Goal: Task Accomplishment & Management: Use online tool/utility

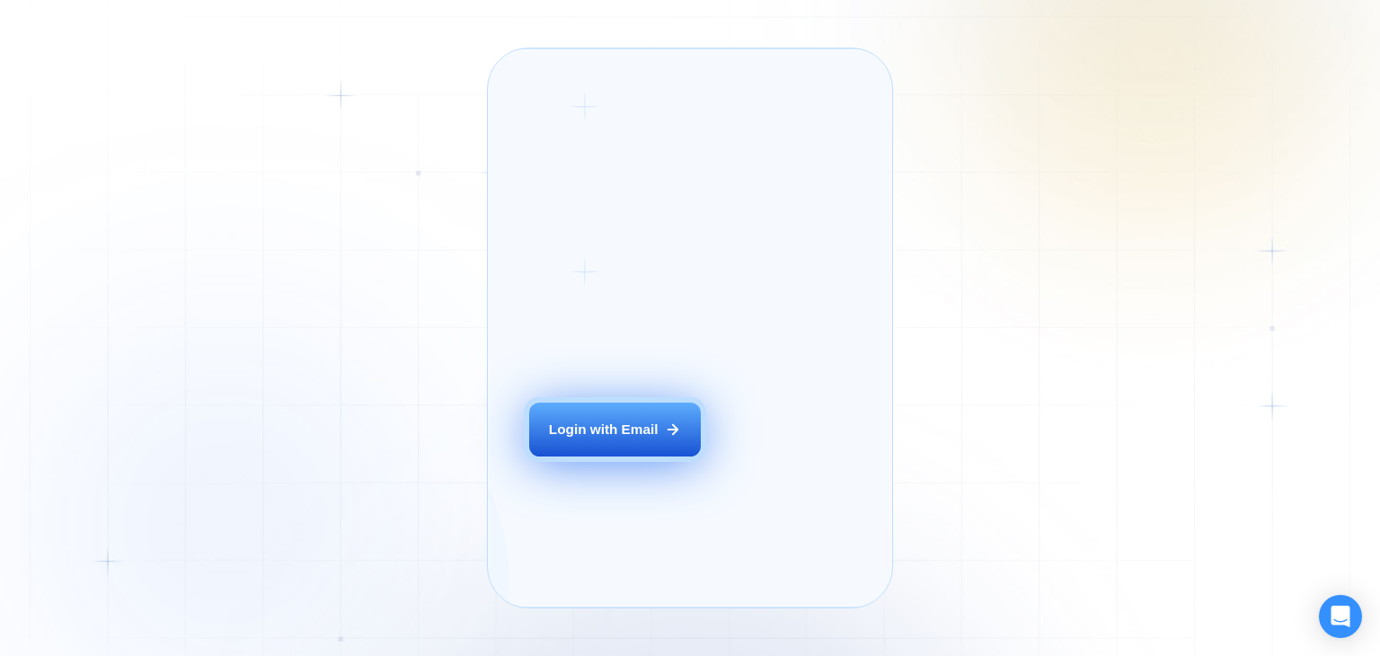
click at [582, 438] on div "Login with Email" at bounding box center [604, 429] width 110 height 19
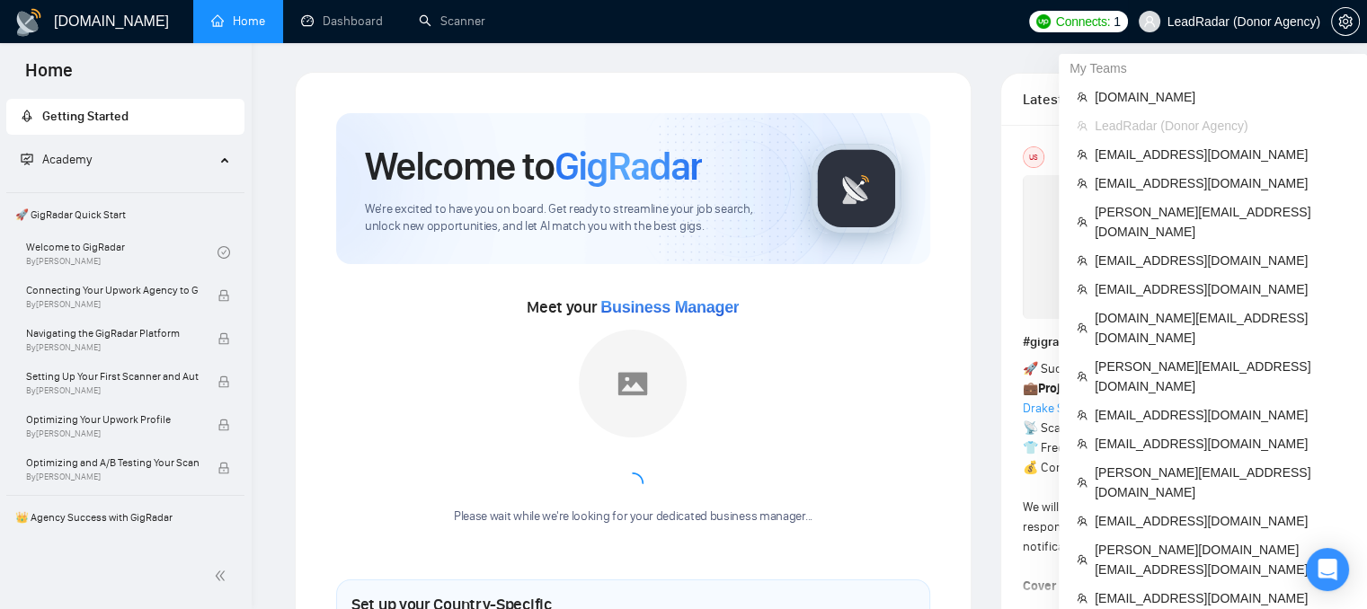
click at [1199, 22] on span "LeadRadar (Donor Agency)" at bounding box center [1243, 22] width 153 height 0
click at [1103, 207] on span "oleksandr@webhelpagency.com" at bounding box center [1221, 222] width 254 height 40
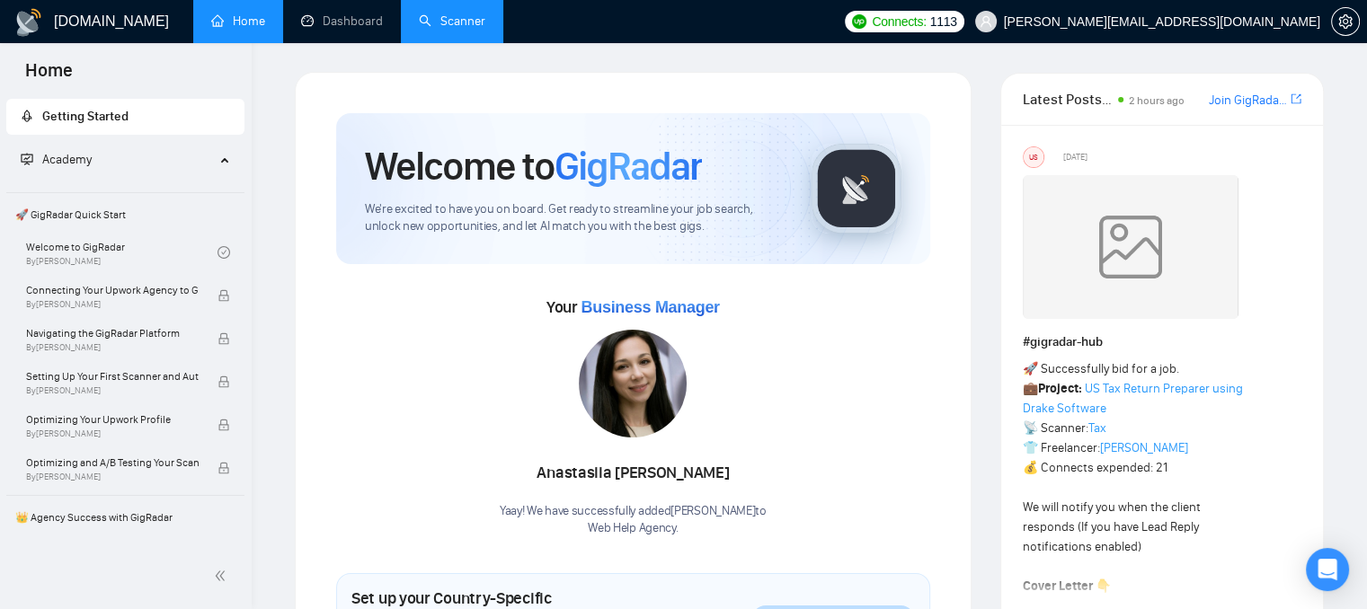
click at [451, 29] on link "Scanner" at bounding box center [452, 20] width 66 height 15
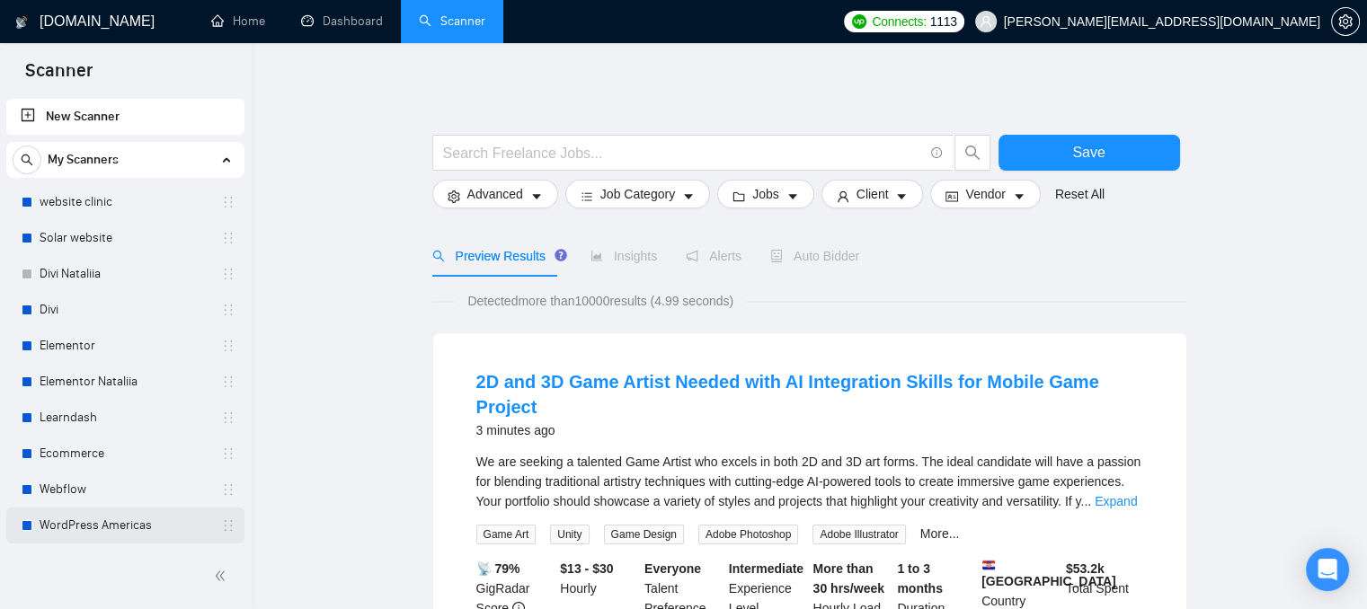
click at [58, 526] on link "WordPress Americas" at bounding box center [125, 526] width 171 height 36
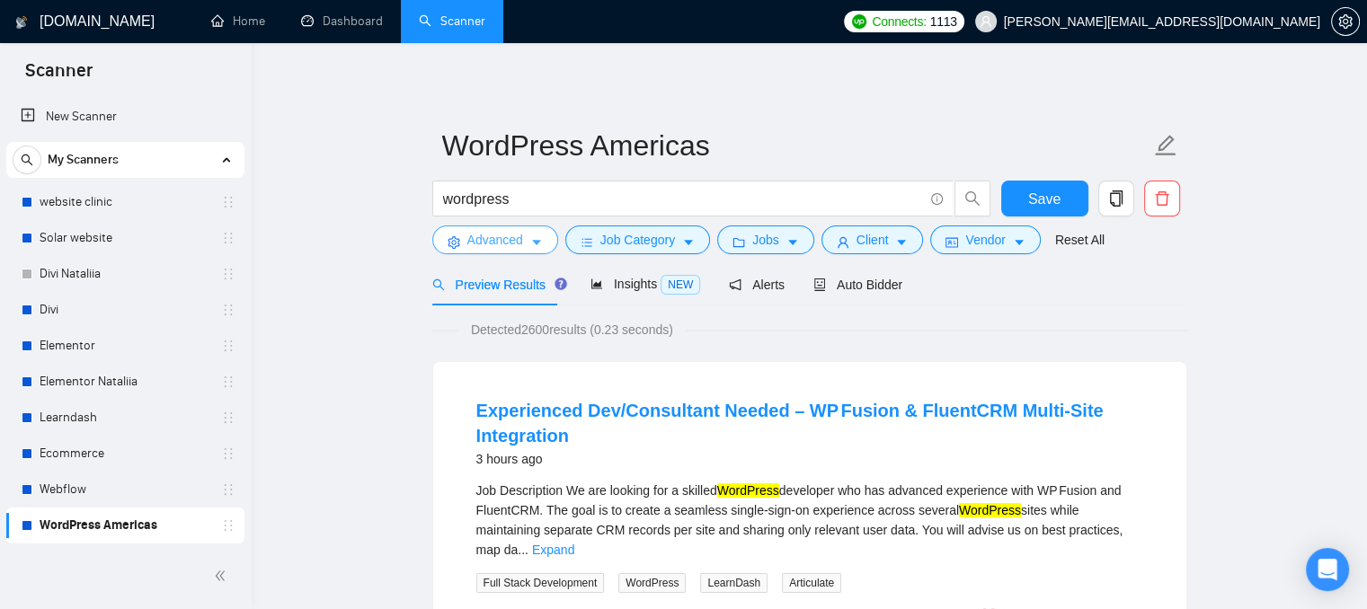
click at [471, 234] on span "Advanced" at bounding box center [495, 240] width 56 height 20
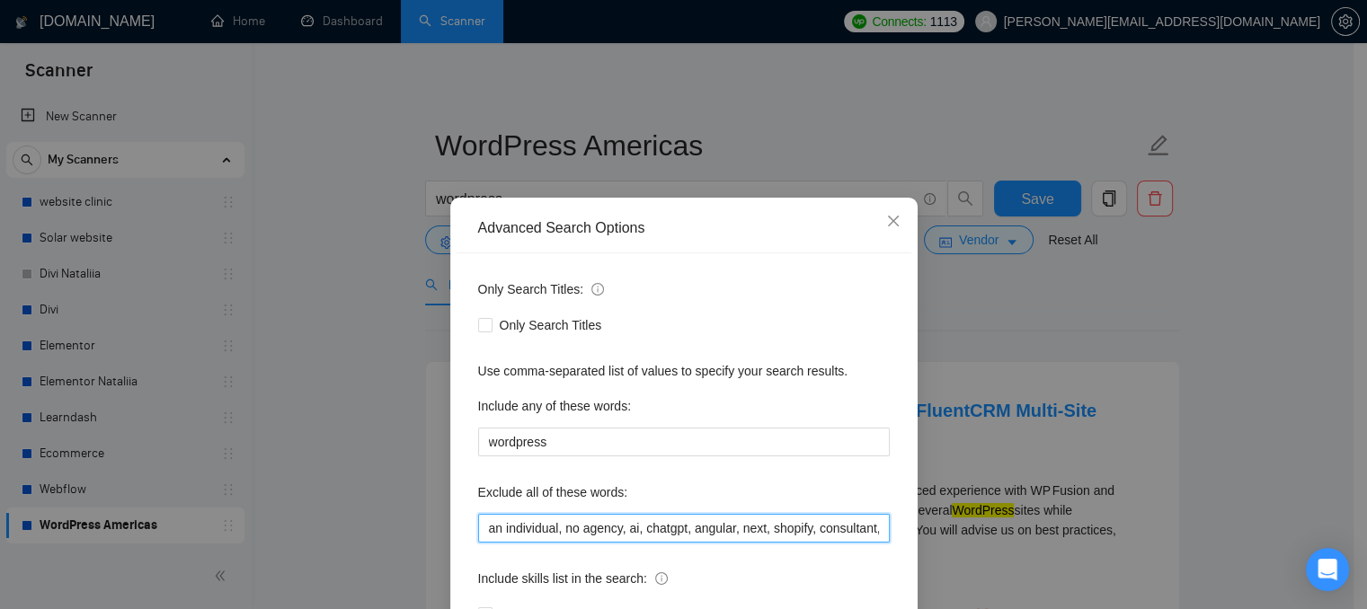
click at [737, 533] on input "an individual, no agency, ai, chatgpt, angular, next, shopify, consultant, bitr…" at bounding box center [683, 528] width 411 height 29
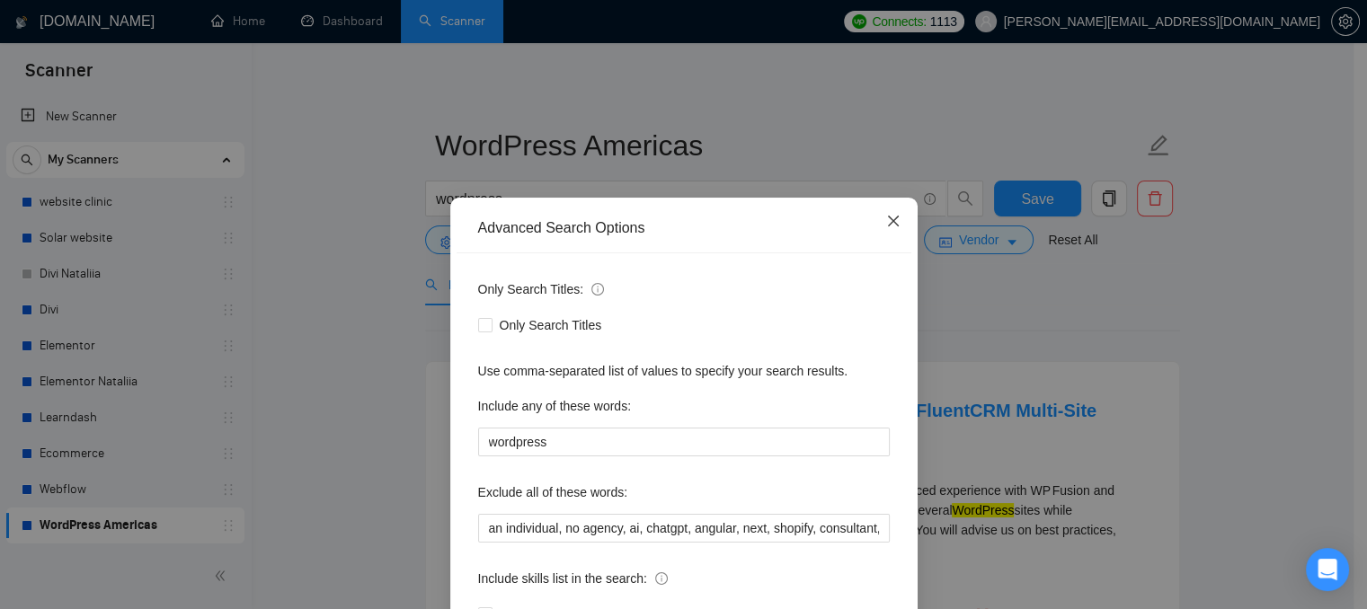
click at [888, 224] on icon "close" at bounding box center [893, 221] width 14 height 14
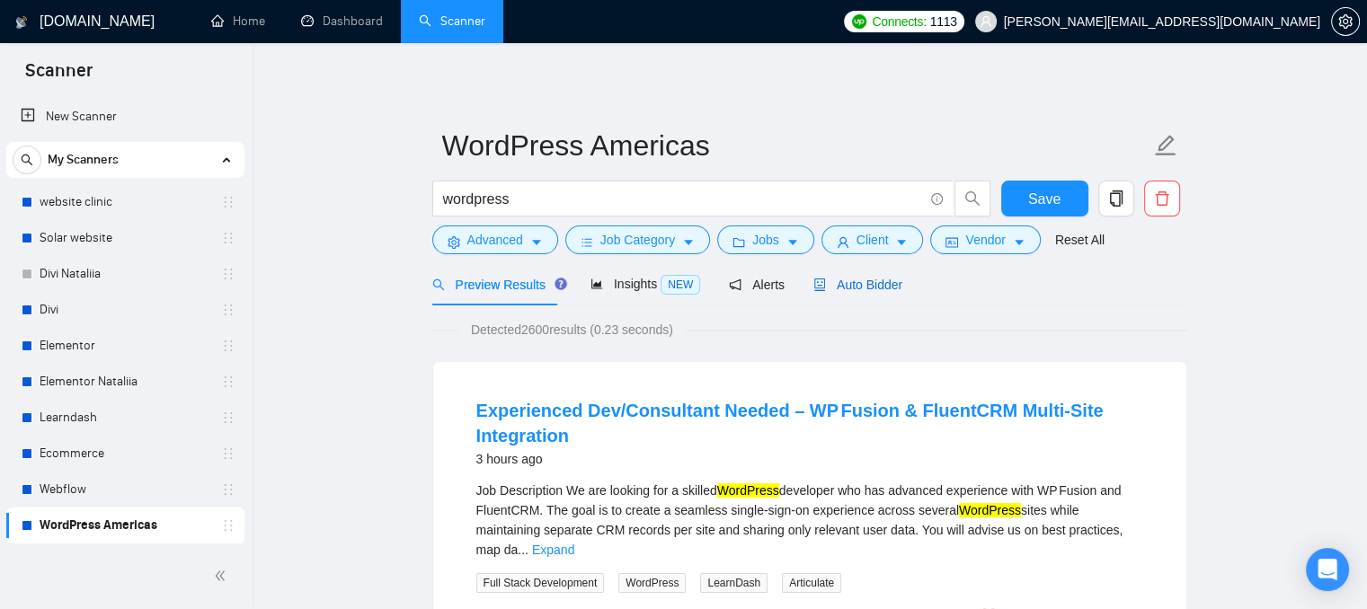
click at [819, 285] on span "Auto Bidder" at bounding box center [857, 285] width 89 height 14
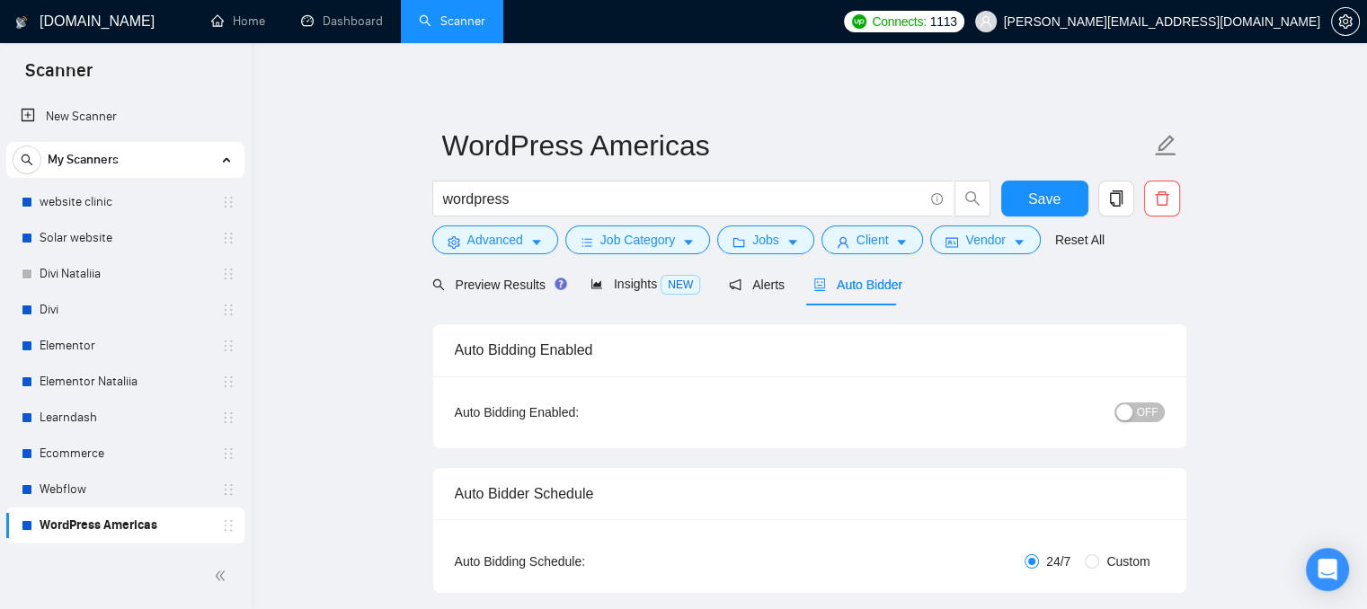
radio input "false"
radio input "true"
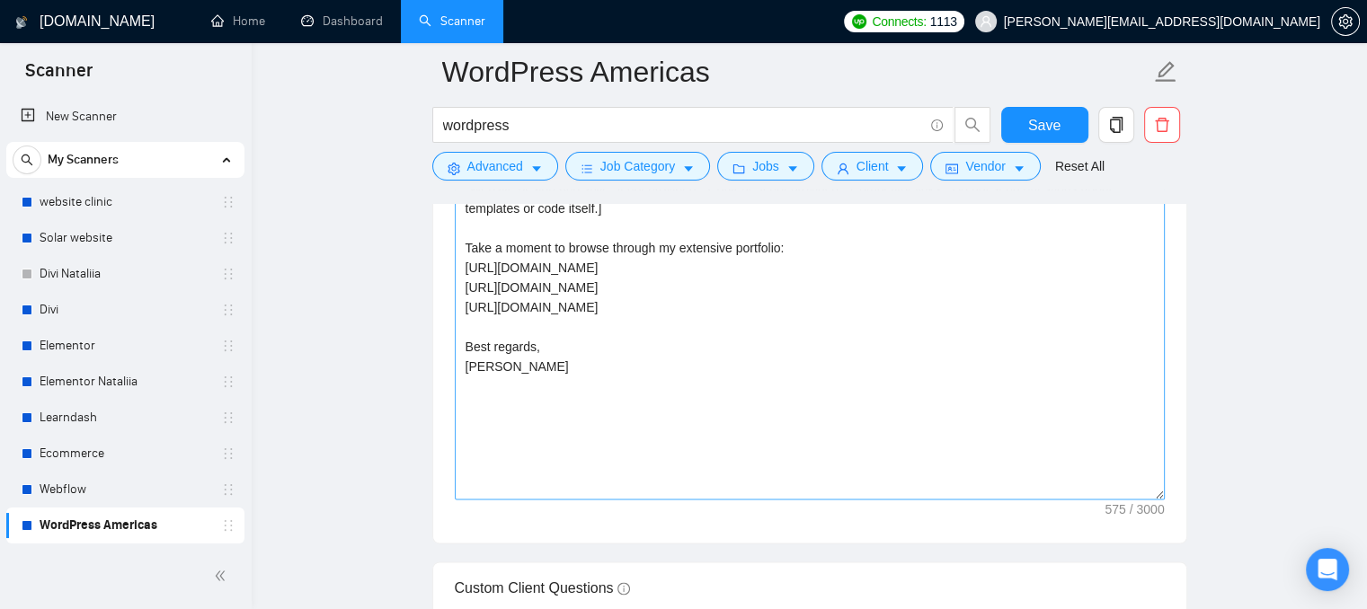
scroll to position [2516, 0]
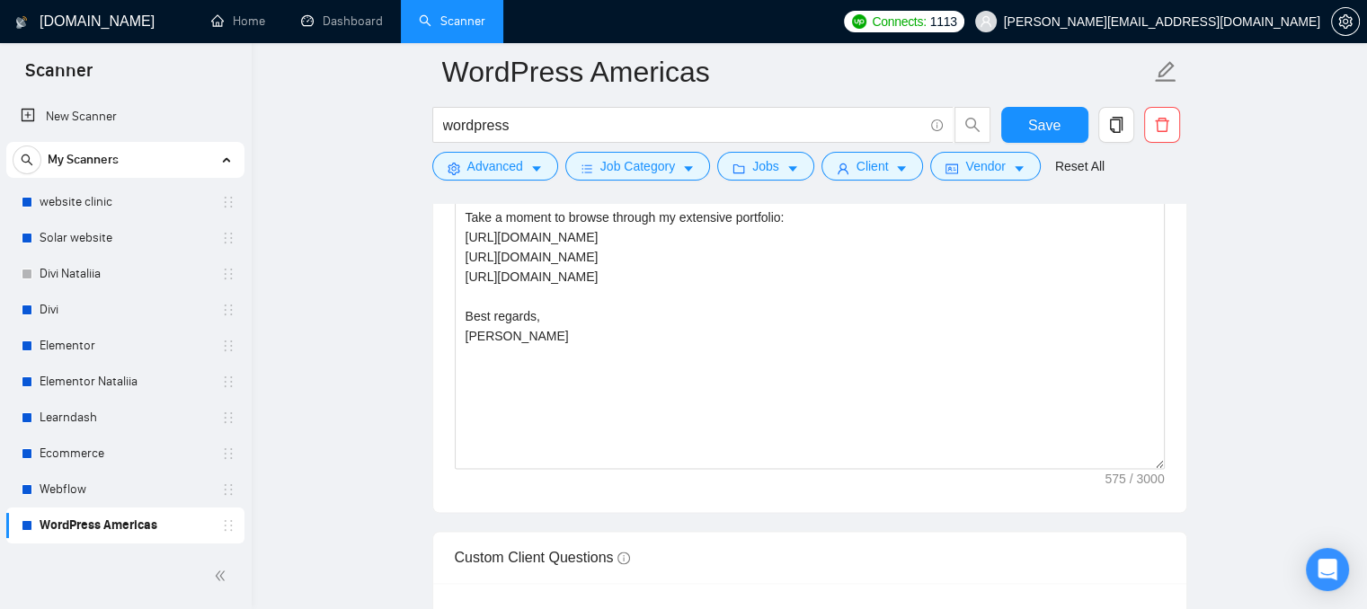
drag, startPoint x: 1161, startPoint y: 478, endPoint x: 1132, endPoint y: 475, distance: 28.9
click at [1132, 475] on div "Cover letter template: Hello [use the name of the client if you can find it]! I…" at bounding box center [809, 264] width 753 height 496
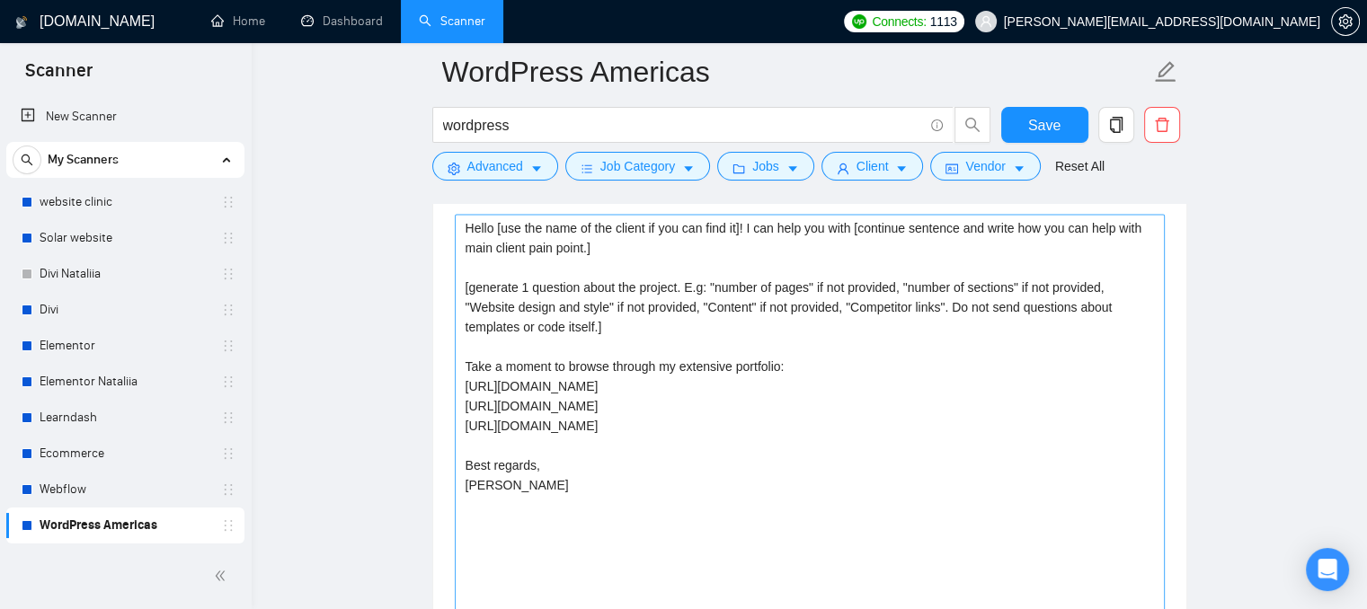
scroll to position [2336, 0]
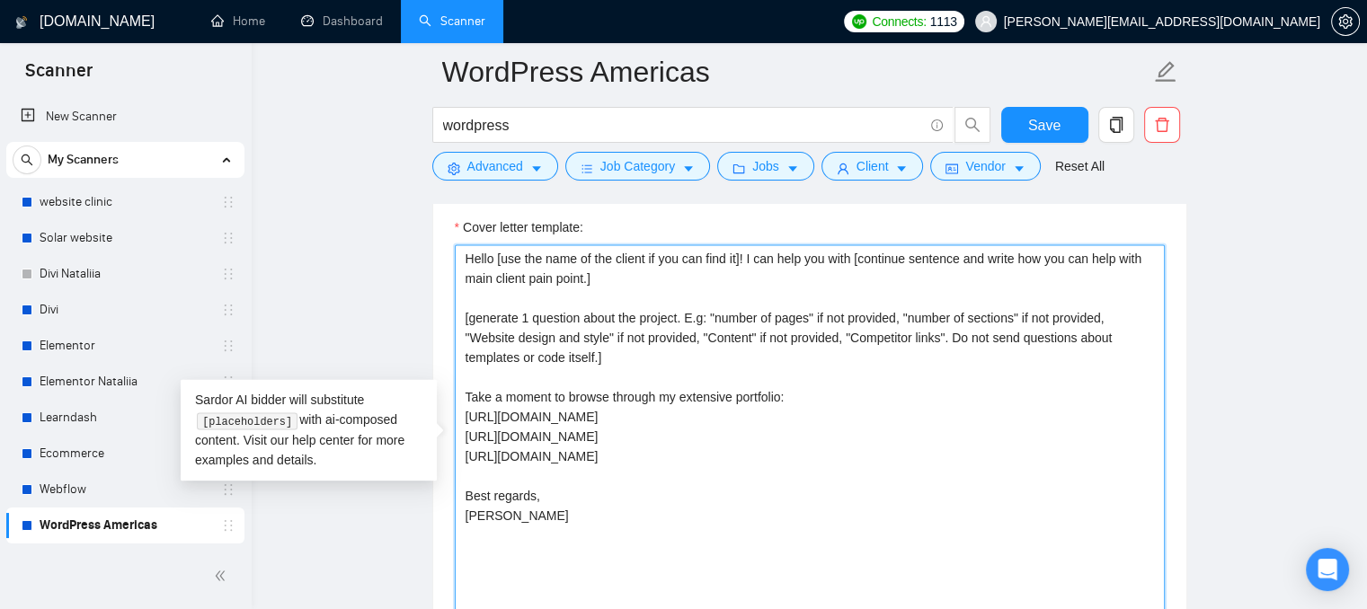
drag, startPoint x: 465, startPoint y: 316, endPoint x: 604, endPoint y: 367, distance: 147.5
click at [604, 367] on textarea "Hello [use the name of the client if you can find it]! I can help you with [con…" at bounding box center [810, 446] width 710 height 404
click at [612, 357] on textarea "Hello [use the name of the client if you can find it]! I can help you with [con…" at bounding box center [810, 446] width 710 height 404
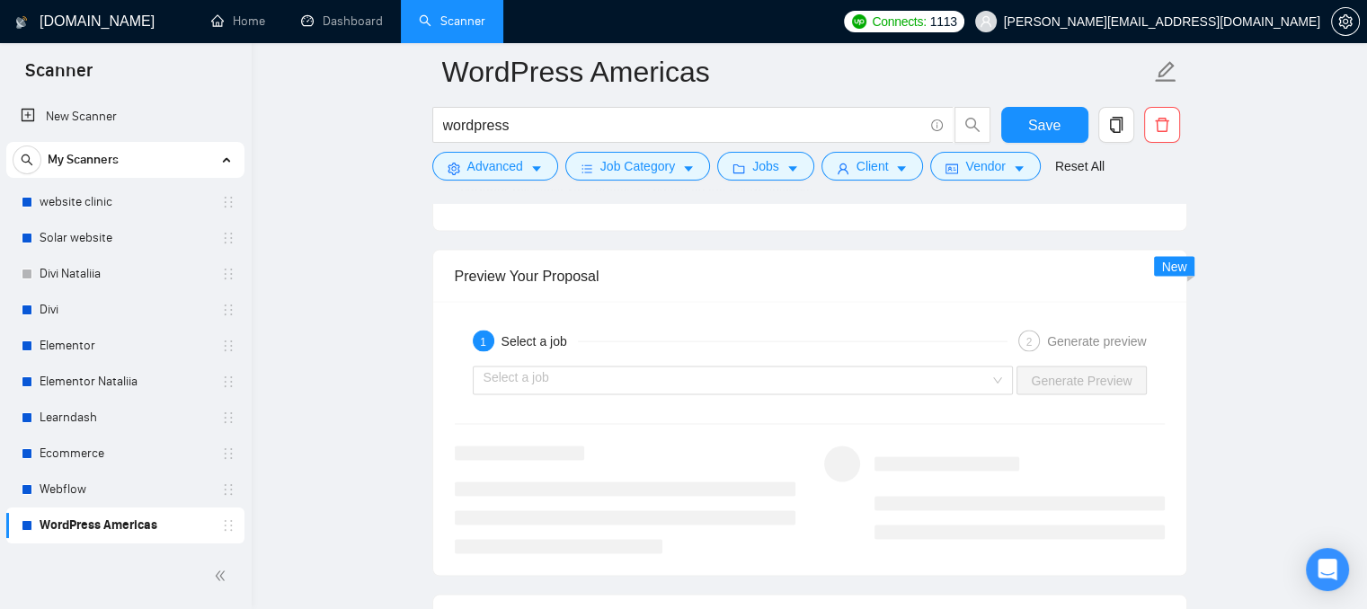
scroll to position [3684, 0]
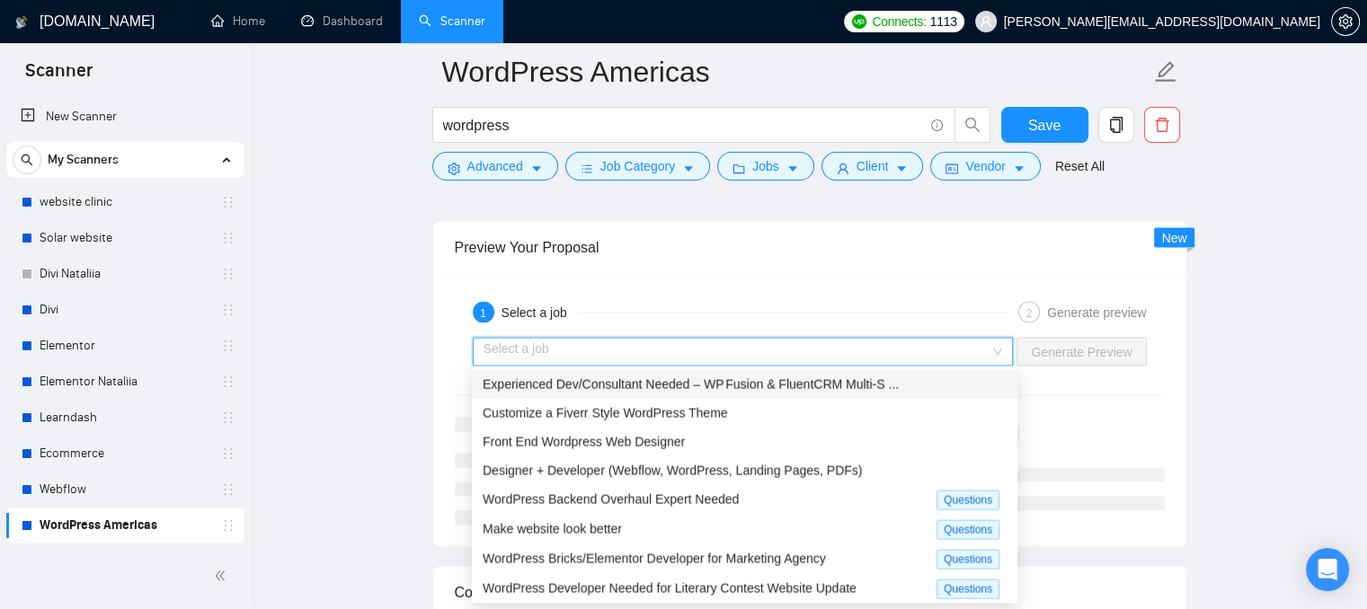
click at [631, 345] on input "search" at bounding box center [736, 352] width 507 height 27
click at [782, 389] on span "Experienced Dev/Consultant Needed – WP Fusion & FluentCRM Multi‑S ..." at bounding box center [690, 384] width 416 height 14
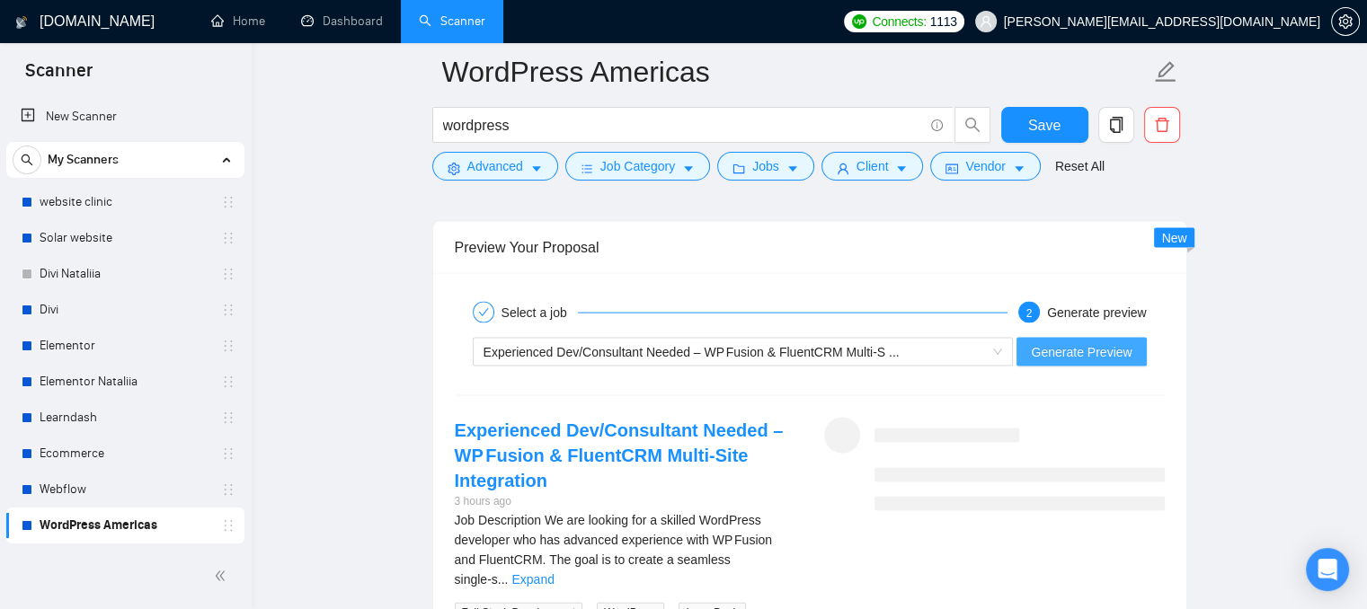
click at [1064, 357] on span "Generate Preview" at bounding box center [1081, 352] width 101 height 20
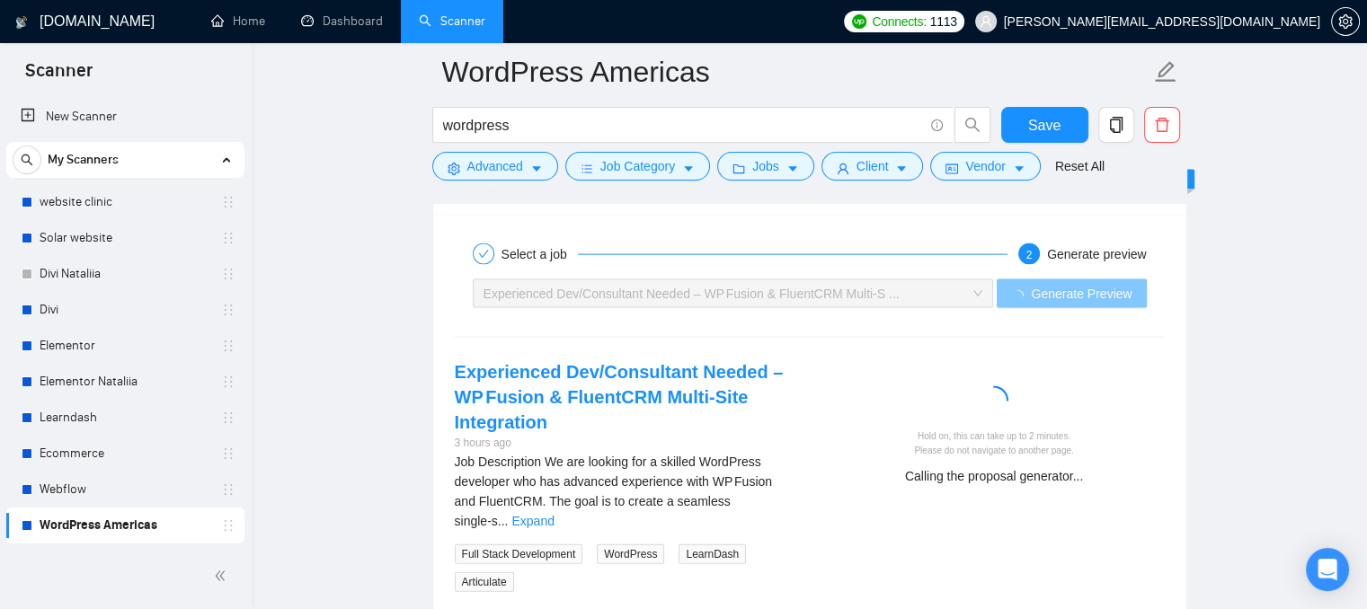
scroll to position [3774, 0]
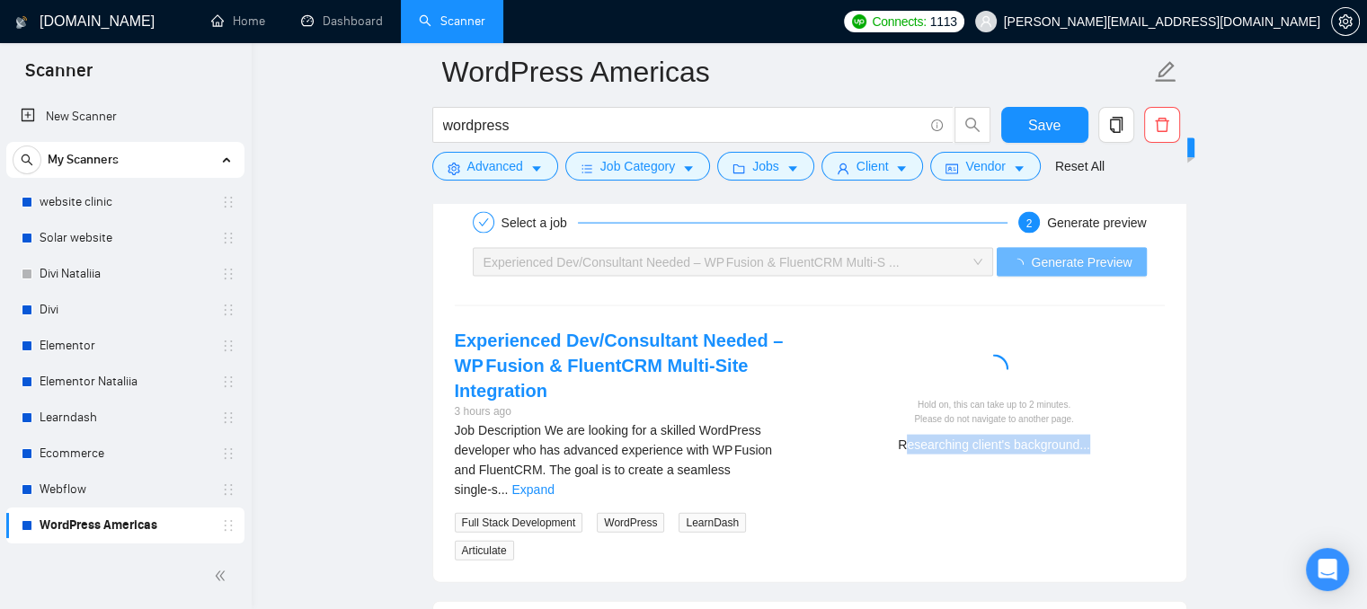
drag, startPoint x: 905, startPoint y: 444, endPoint x: 1105, endPoint y: 437, distance: 200.5
click at [1105, 437] on div "Researching client's background..." at bounding box center [994, 445] width 326 height 20
click at [1138, 417] on div "Hold on, this can take up to 2 minutes. Please do not navigate to another page." at bounding box center [994, 412] width 326 height 28
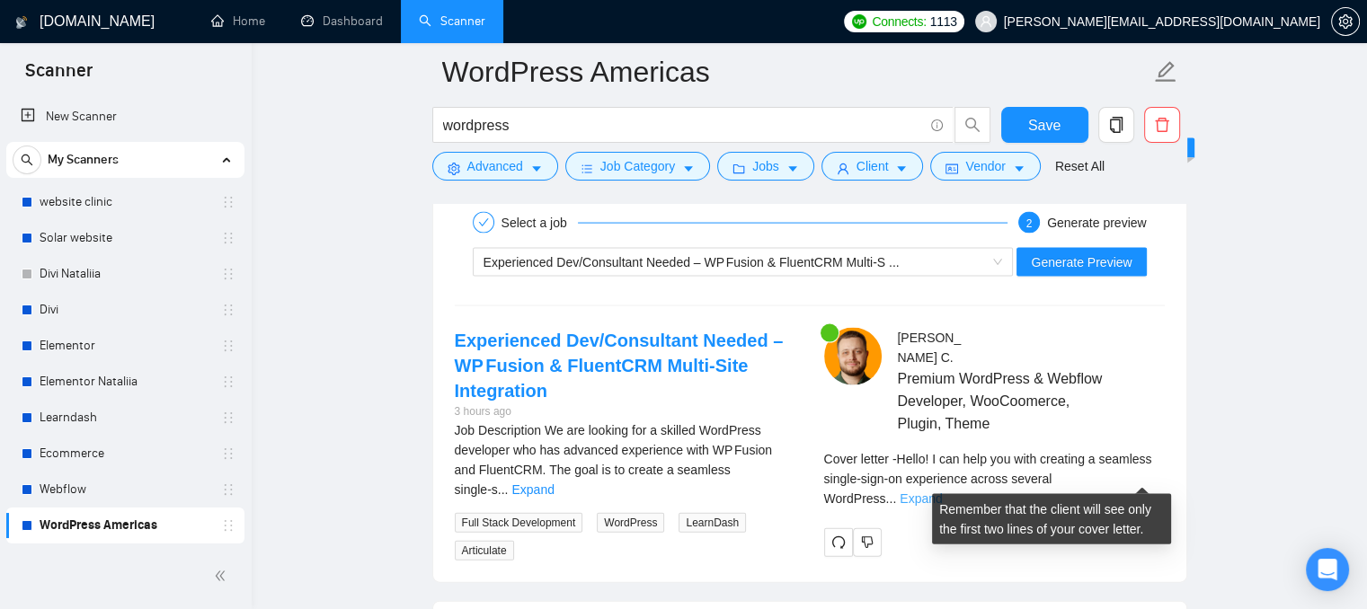
click at [942, 491] on link "Expand" at bounding box center [920, 498] width 42 height 14
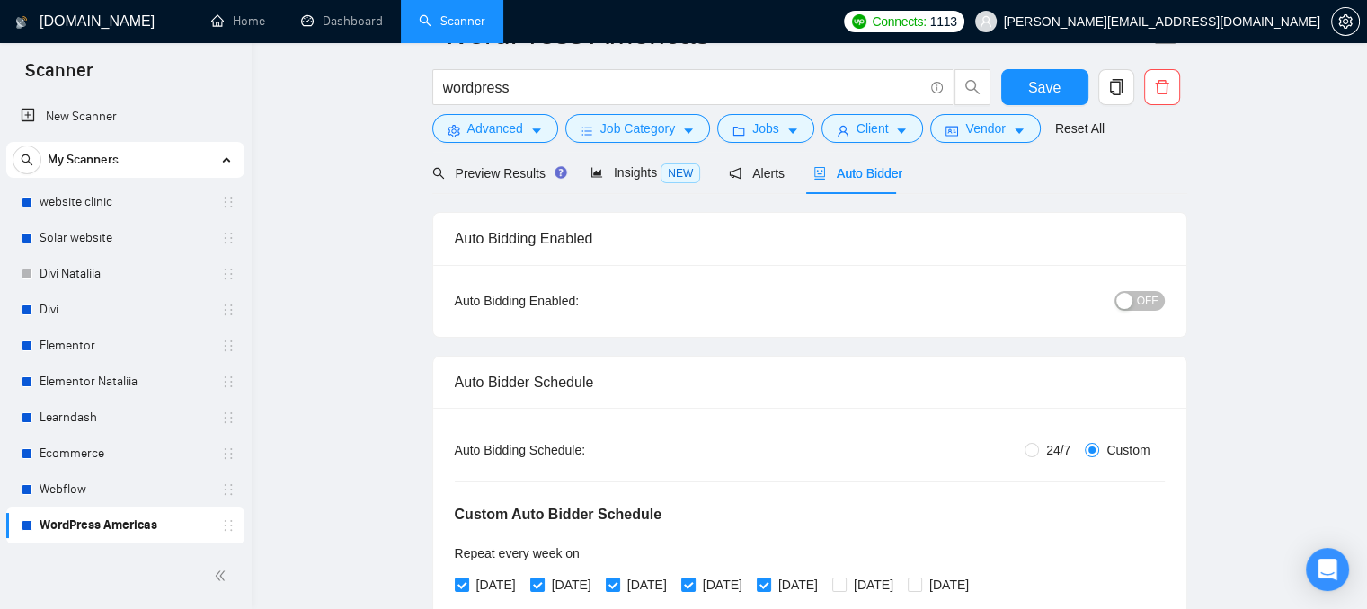
scroll to position [0, 0]
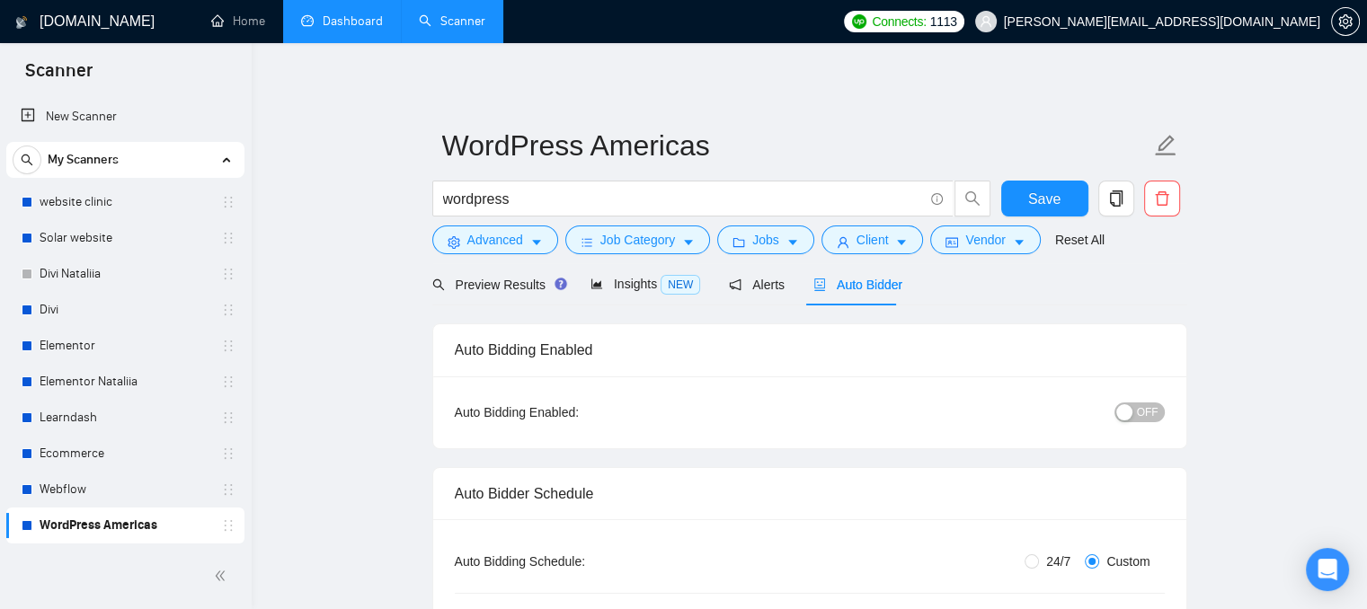
click at [332, 19] on link "Dashboard" at bounding box center [342, 20] width 82 height 15
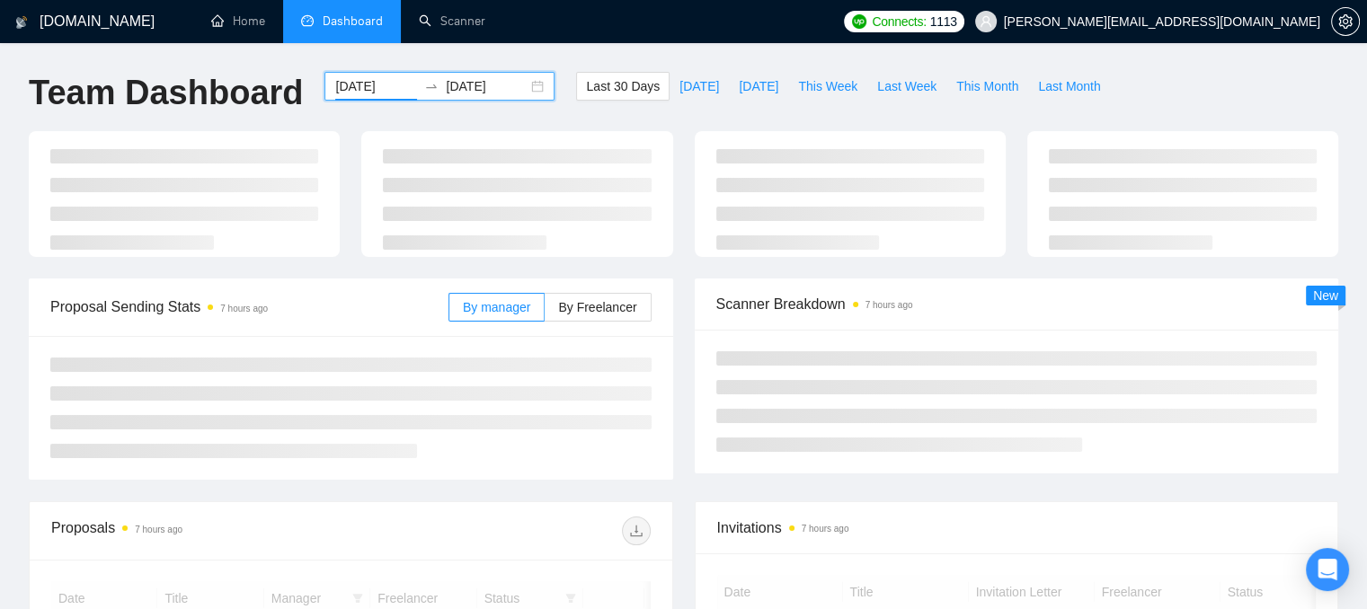
click at [348, 85] on input "2025-08-10" at bounding box center [376, 86] width 82 height 20
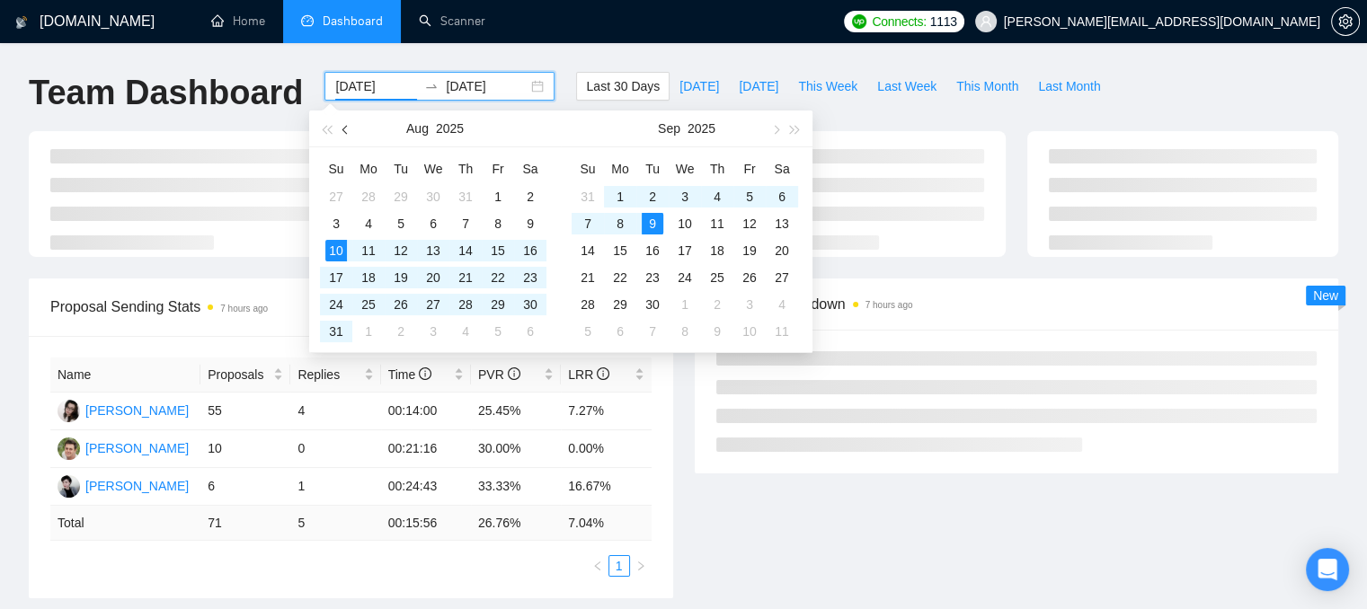
click at [349, 130] on span "button" at bounding box center [346, 129] width 9 height 9
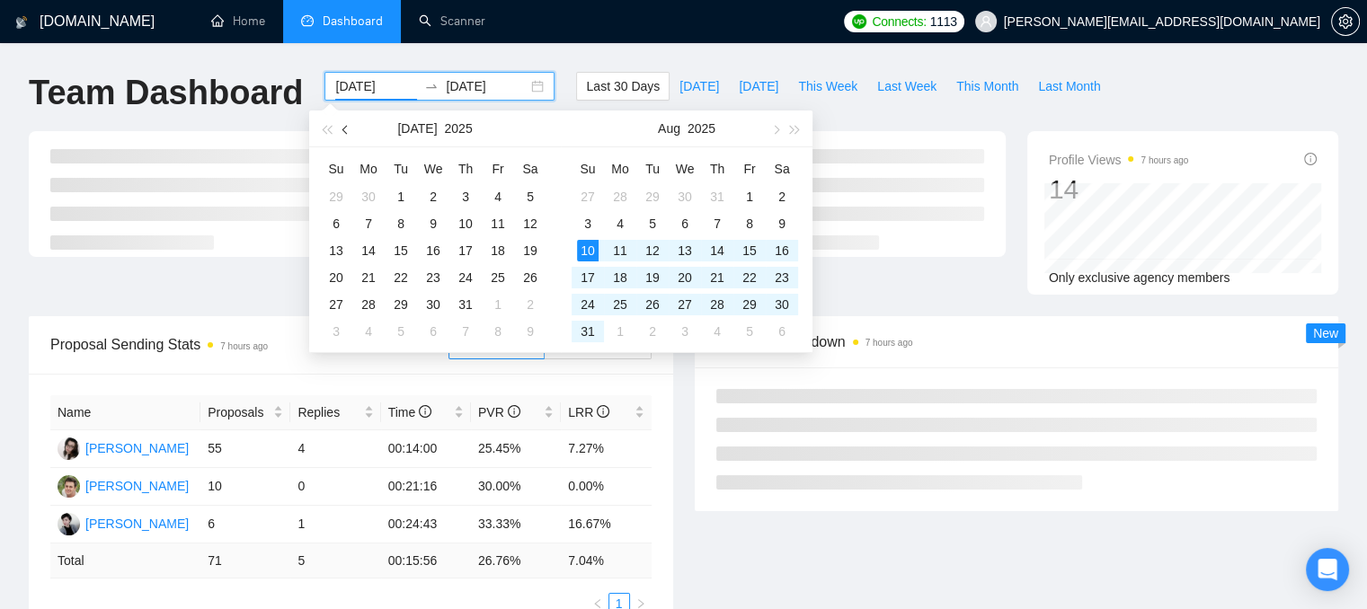
click at [349, 130] on span "button" at bounding box center [346, 129] width 9 height 9
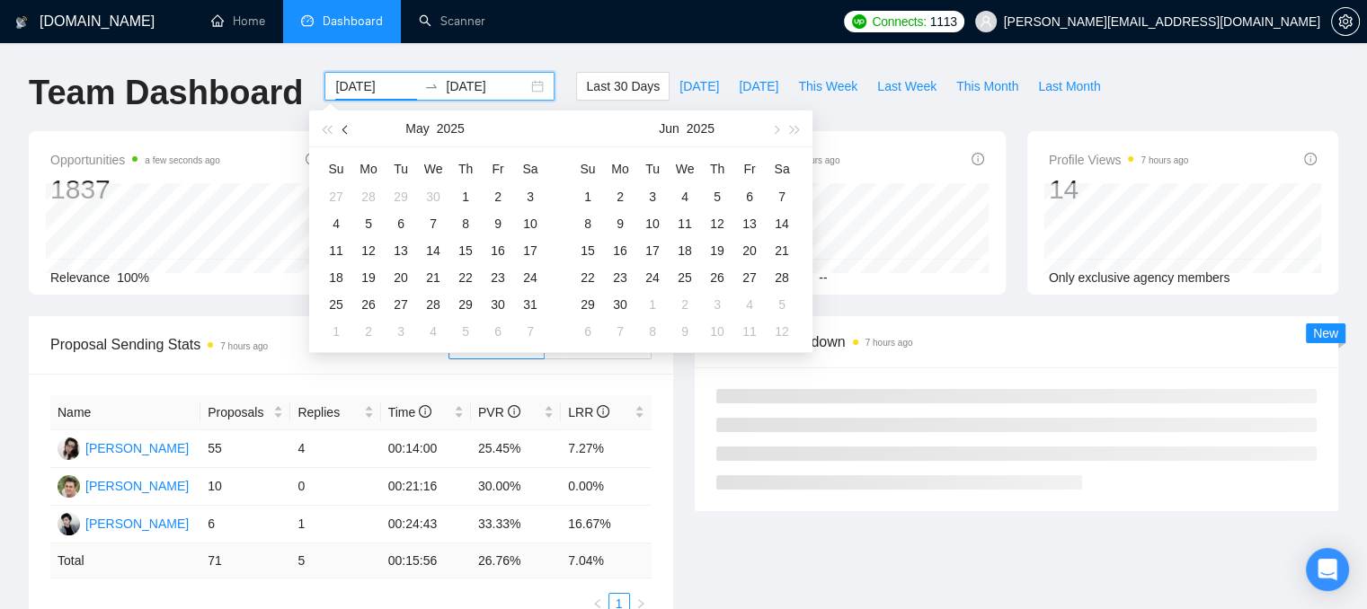
click at [349, 130] on span "button" at bounding box center [346, 129] width 9 height 9
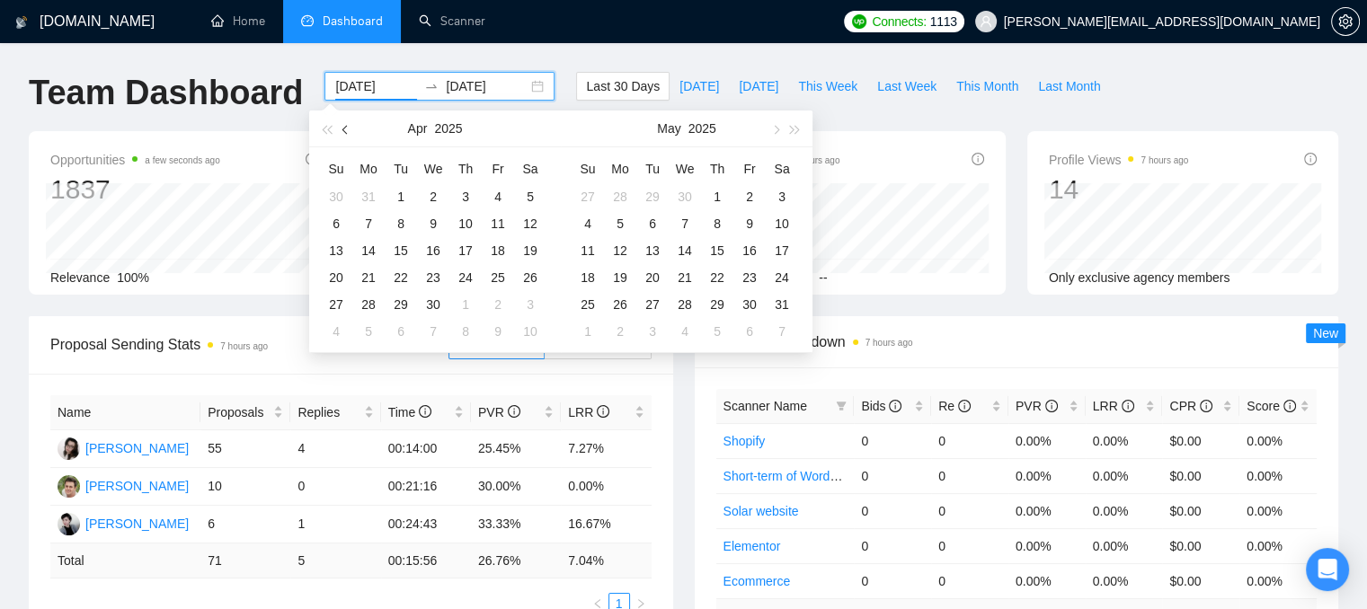
click at [349, 130] on span "button" at bounding box center [346, 129] width 9 height 9
click at [349, 131] on button "button" at bounding box center [346, 129] width 20 height 36
type input "2025-01-01"
click at [428, 194] on div "1" at bounding box center [433, 197] width 22 height 22
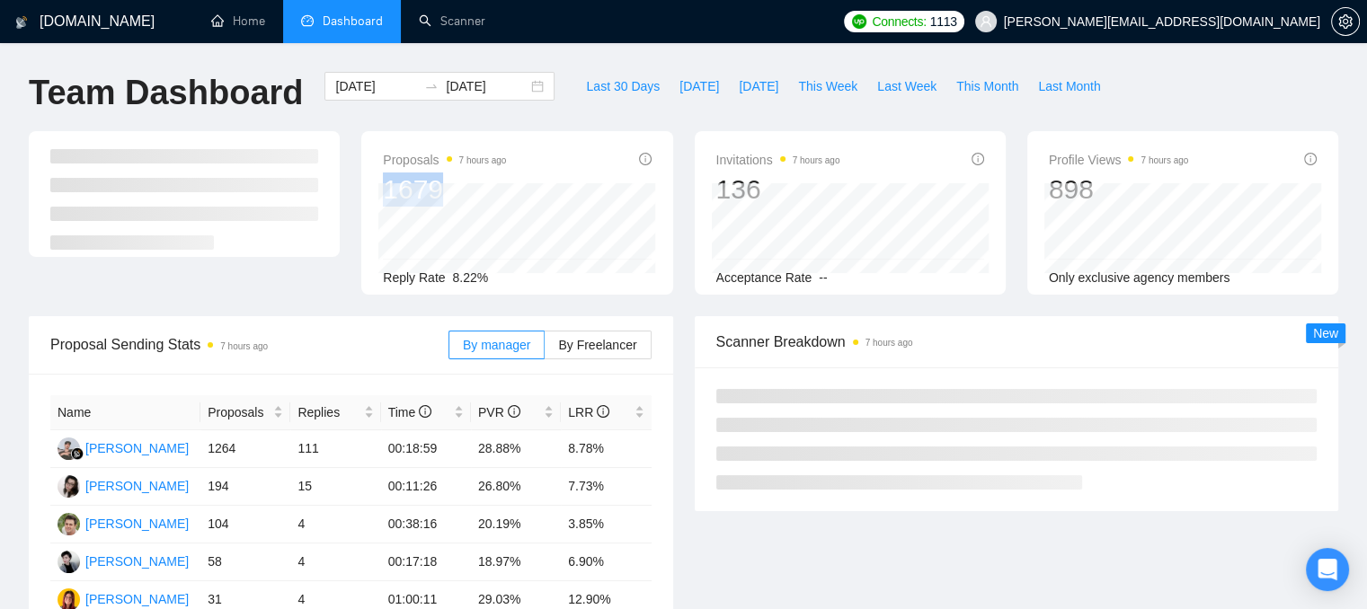
click at [443, 199] on div "Proposals 7 hours ago 1679 Reply Rate 8.22%" at bounding box center [517, 218] width 268 height 138
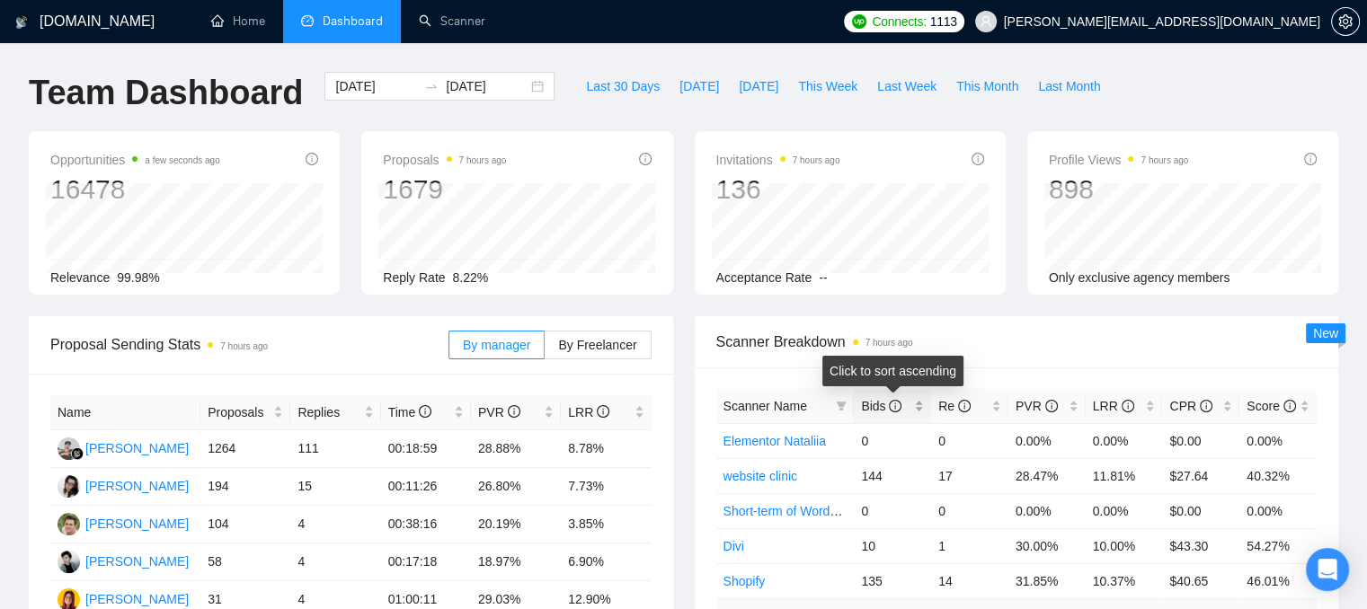
click at [916, 403] on div "Bids" at bounding box center [892, 406] width 63 height 20
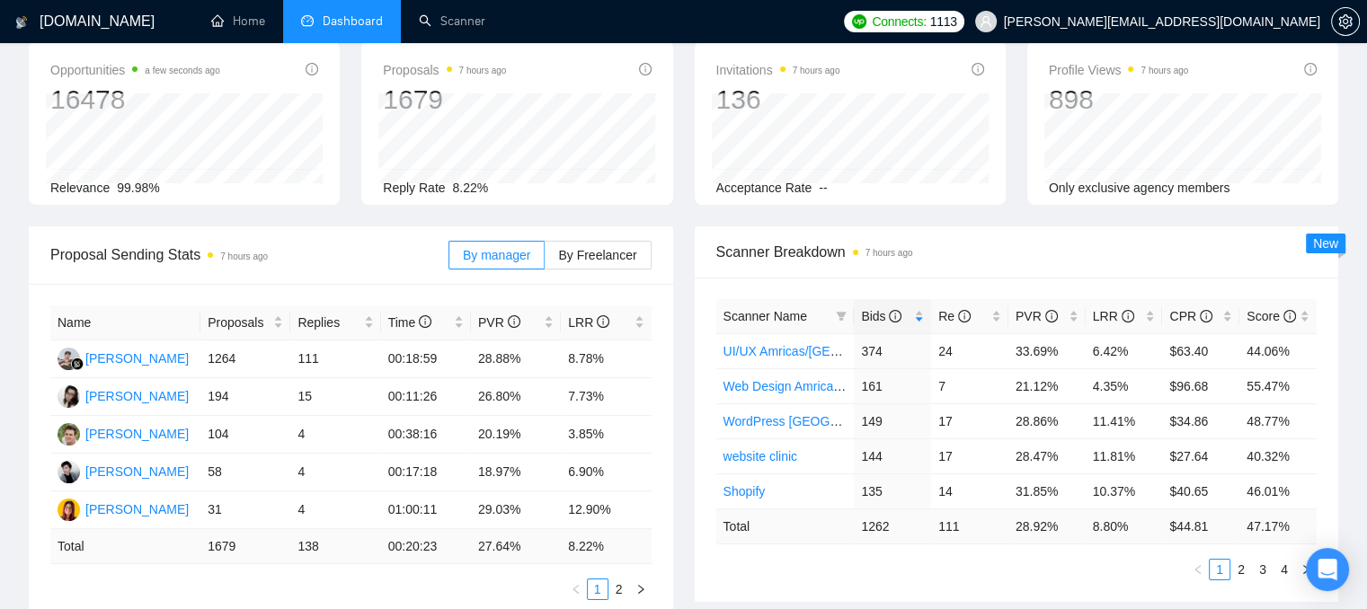
scroll to position [180, 0]
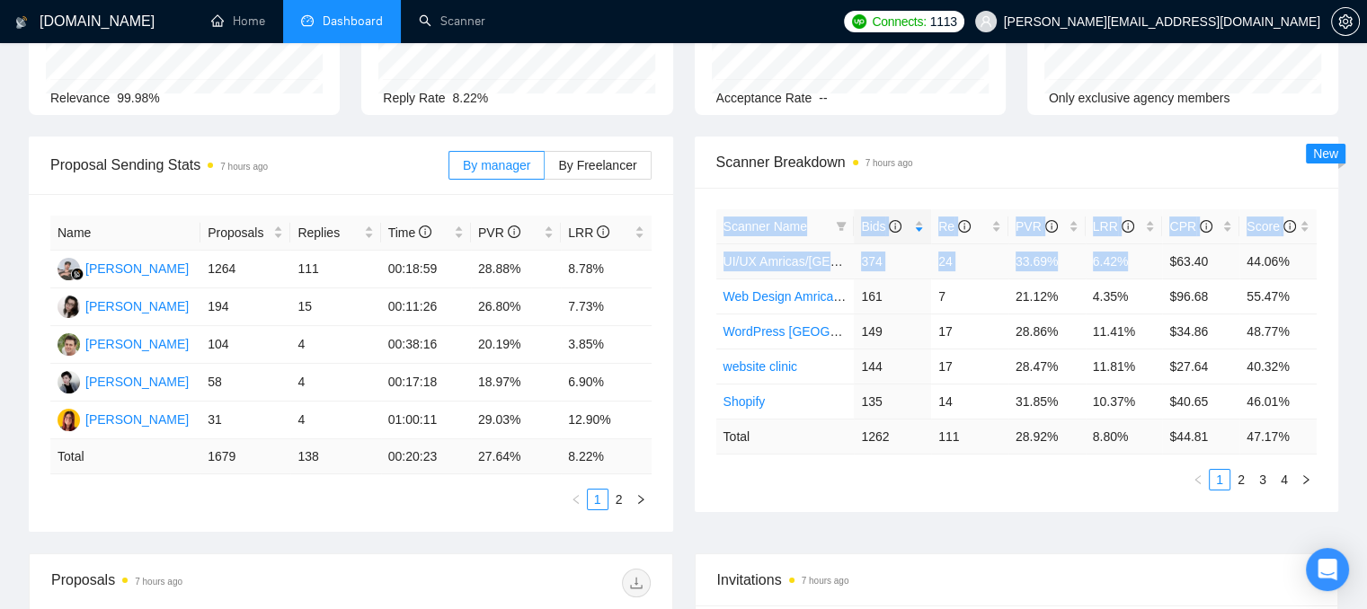
drag, startPoint x: 703, startPoint y: 256, endPoint x: 1120, endPoint y: 267, distance: 417.9
click at [1120, 267] on div "Scanner Name Bids Re PVR LRR CPR Score UI/UX Amricas/Europe/Israel 374 24 33.69…" at bounding box center [1017, 350] width 644 height 324
click at [1146, 226] on div "LRR" at bounding box center [1124, 227] width 63 height 20
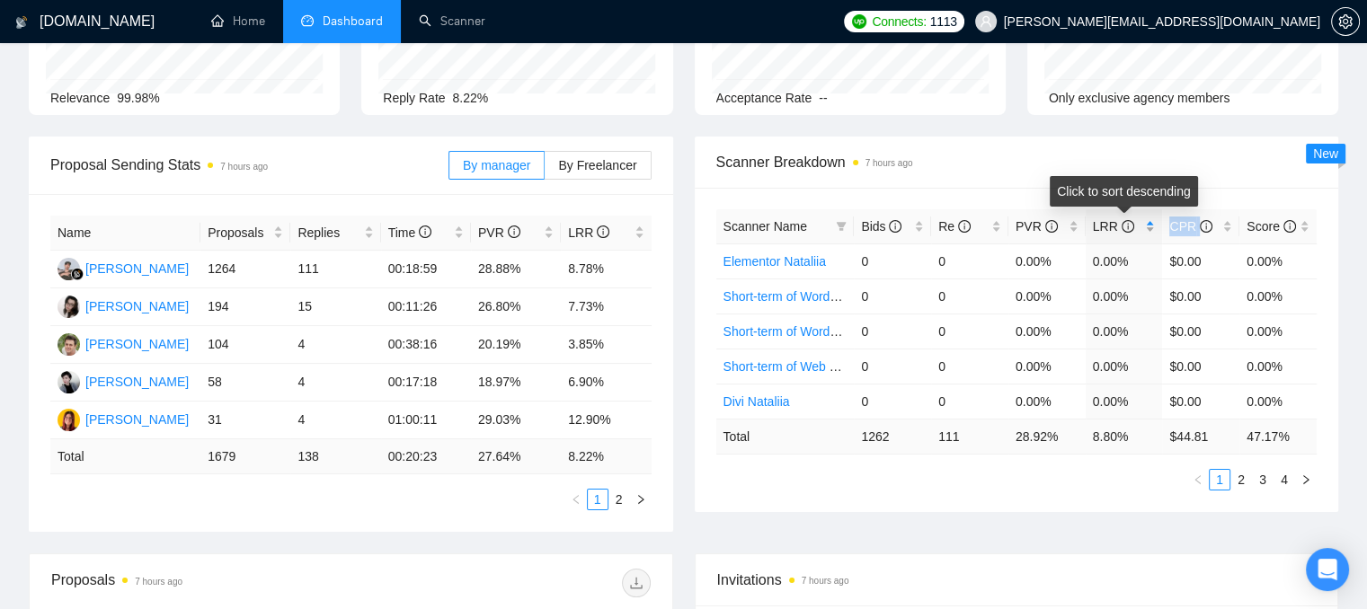
click at [1146, 226] on div "LRR" at bounding box center [1124, 227] width 63 height 20
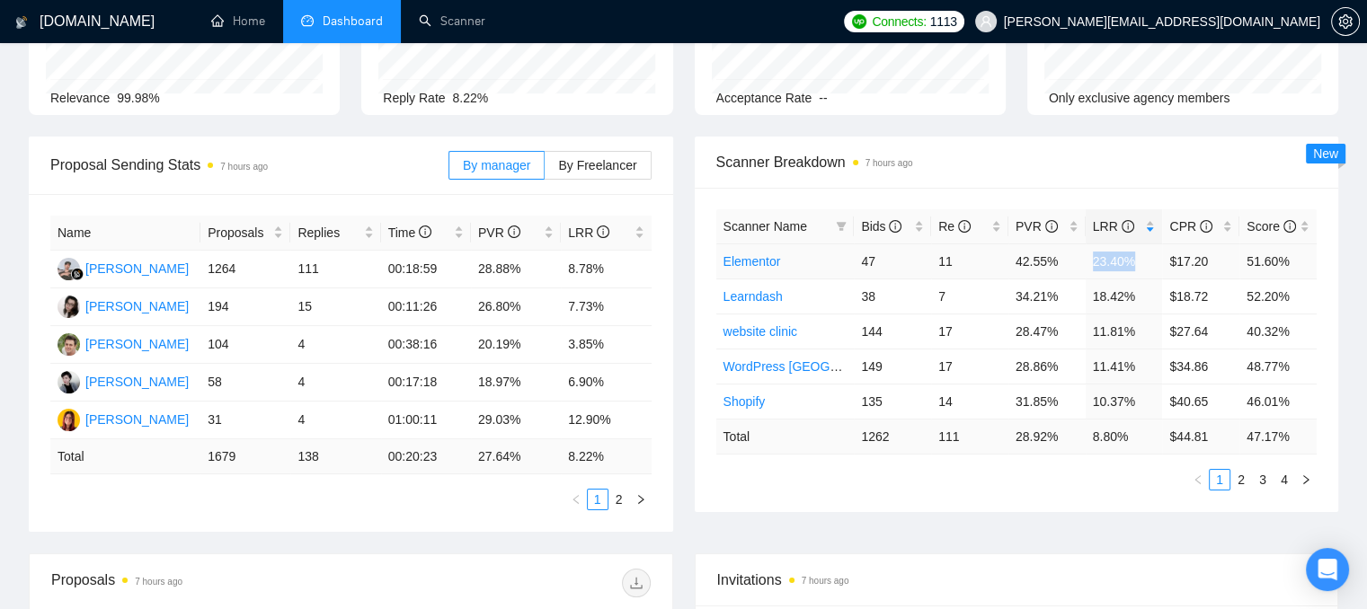
drag, startPoint x: 1134, startPoint y: 255, endPoint x: 1085, endPoint y: 256, distance: 48.5
click at [1085, 256] on td "23.40%" at bounding box center [1123, 260] width 77 height 35
click at [834, 224] on span at bounding box center [841, 226] width 18 height 27
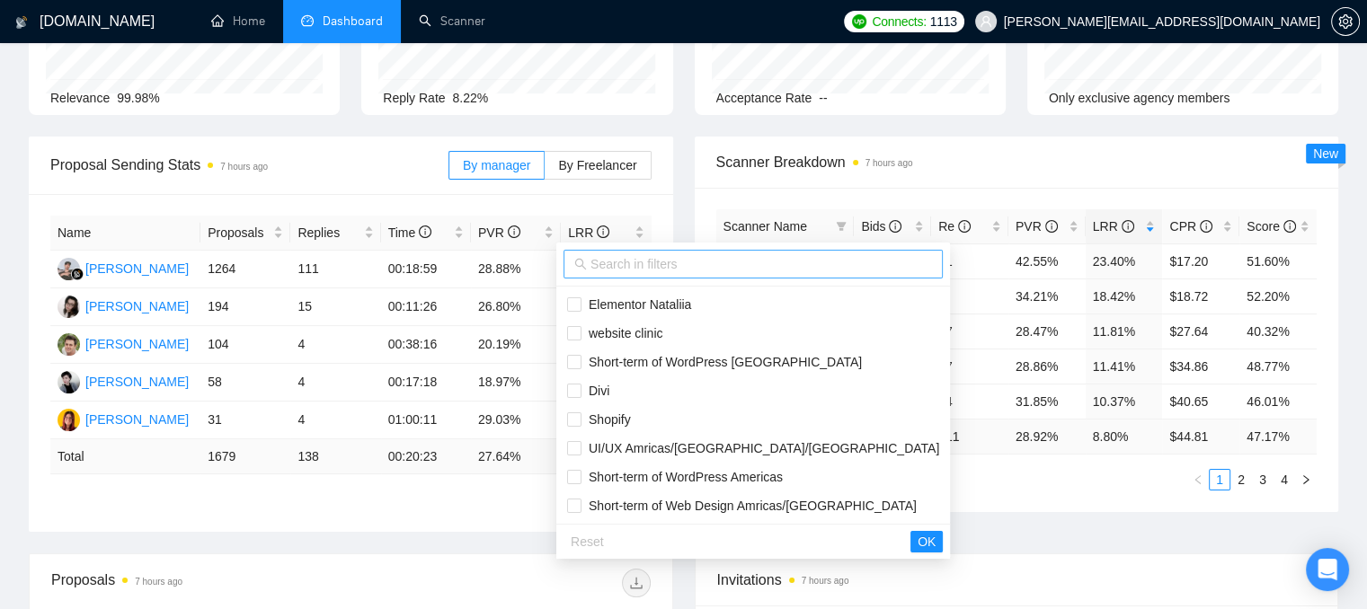
click at [609, 264] on input "text" at bounding box center [760, 264] width 341 height 20
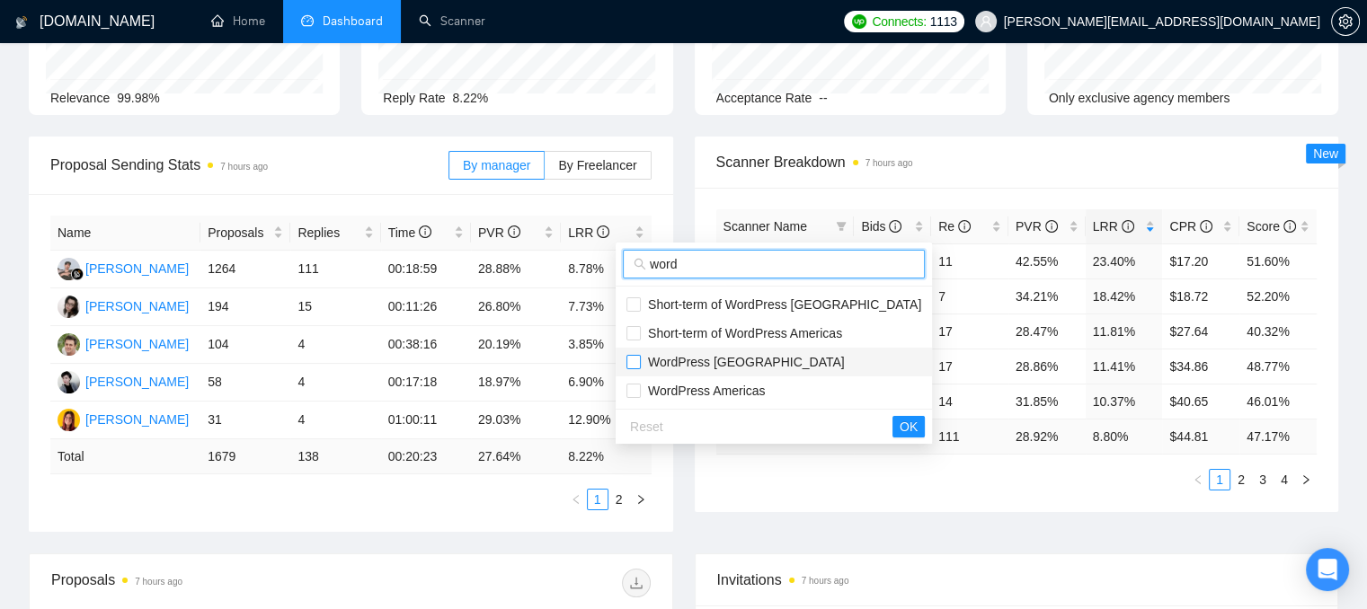
type input "word"
click at [633, 358] on input "checkbox" at bounding box center [633, 362] width 14 height 14
checkbox input "true"
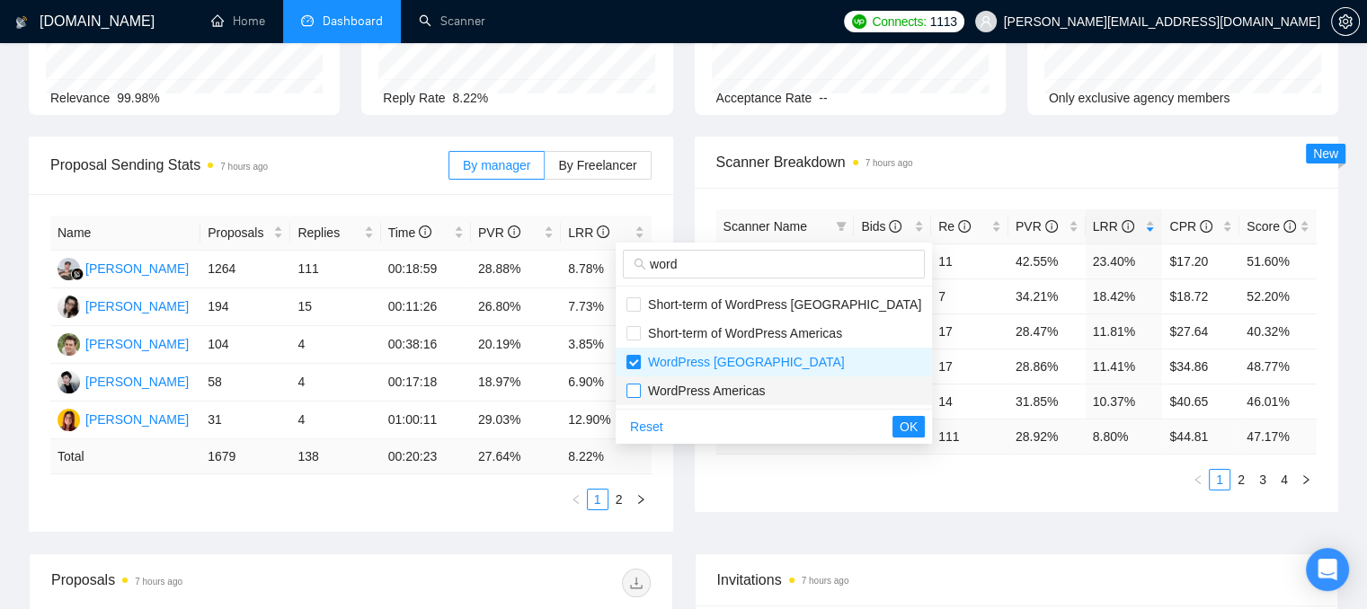
click at [634, 392] on input "checkbox" at bounding box center [633, 391] width 14 height 14
checkbox input "true"
click at [899, 424] on span "OK" at bounding box center [908, 427] width 18 height 20
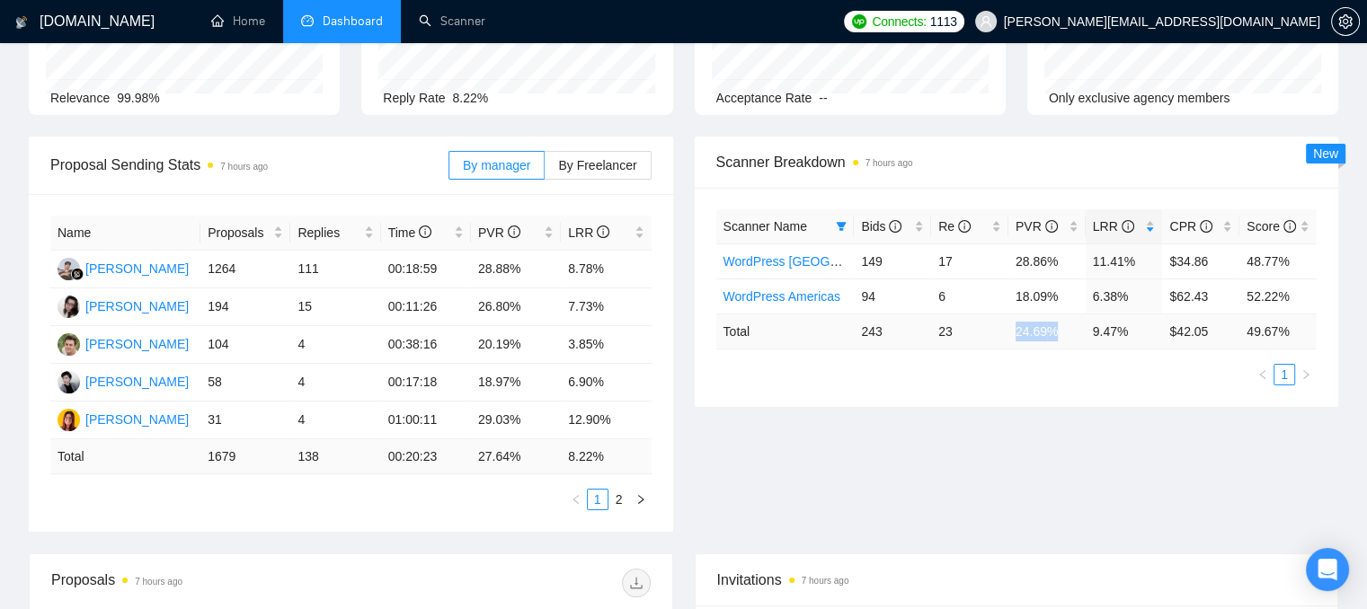
drag, startPoint x: 1015, startPoint y: 336, endPoint x: 1062, endPoint y: 333, distance: 46.8
click at [1062, 333] on td "24.69 %" at bounding box center [1046, 331] width 77 height 35
drag, startPoint x: 1089, startPoint y: 329, endPoint x: 1132, endPoint y: 328, distance: 43.1
click at [1132, 328] on td "9.47 %" at bounding box center [1123, 331] width 77 height 35
drag, startPoint x: 1134, startPoint y: 257, endPoint x: 1081, endPoint y: 253, distance: 53.1
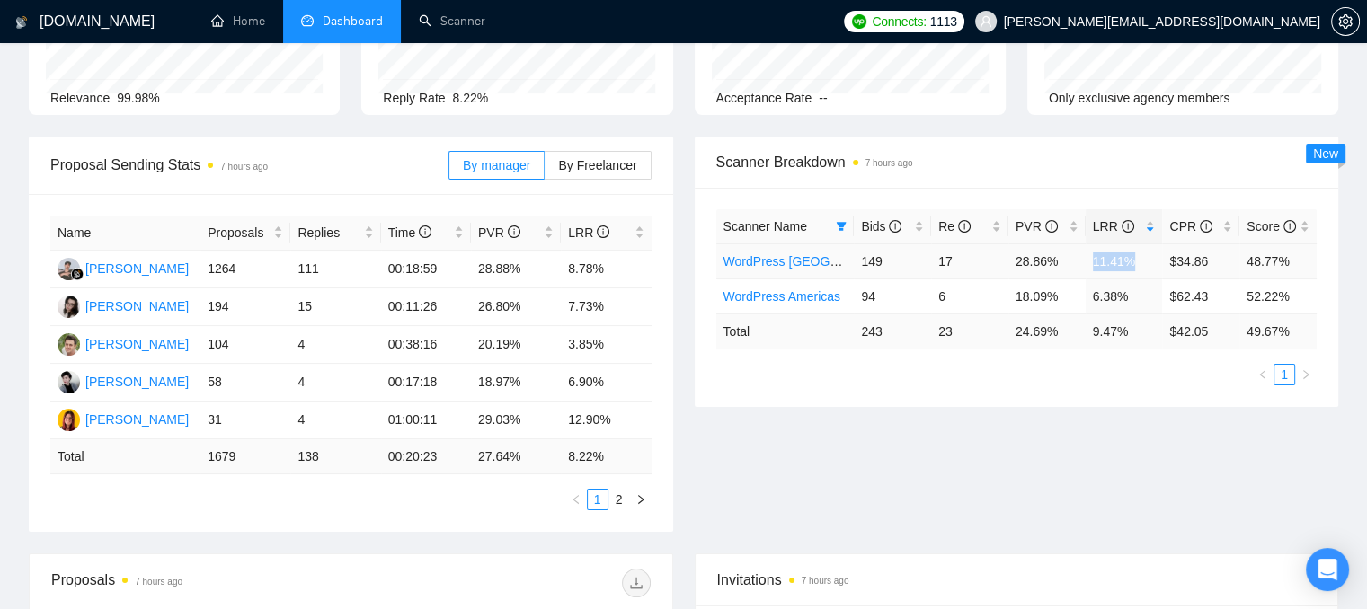
click at [1081, 253] on tr "WordPress Europe 149 17 28.86% 11.41% $34.86 48.77%" at bounding box center [1016, 260] width 601 height 35
click at [1143, 156] on span "Scanner Breakdown 7 hours ago" at bounding box center [1016, 162] width 601 height 22
click at [791, 258] on link "WordPress Europe" at bounding box center [821, 261] width 197 height 14
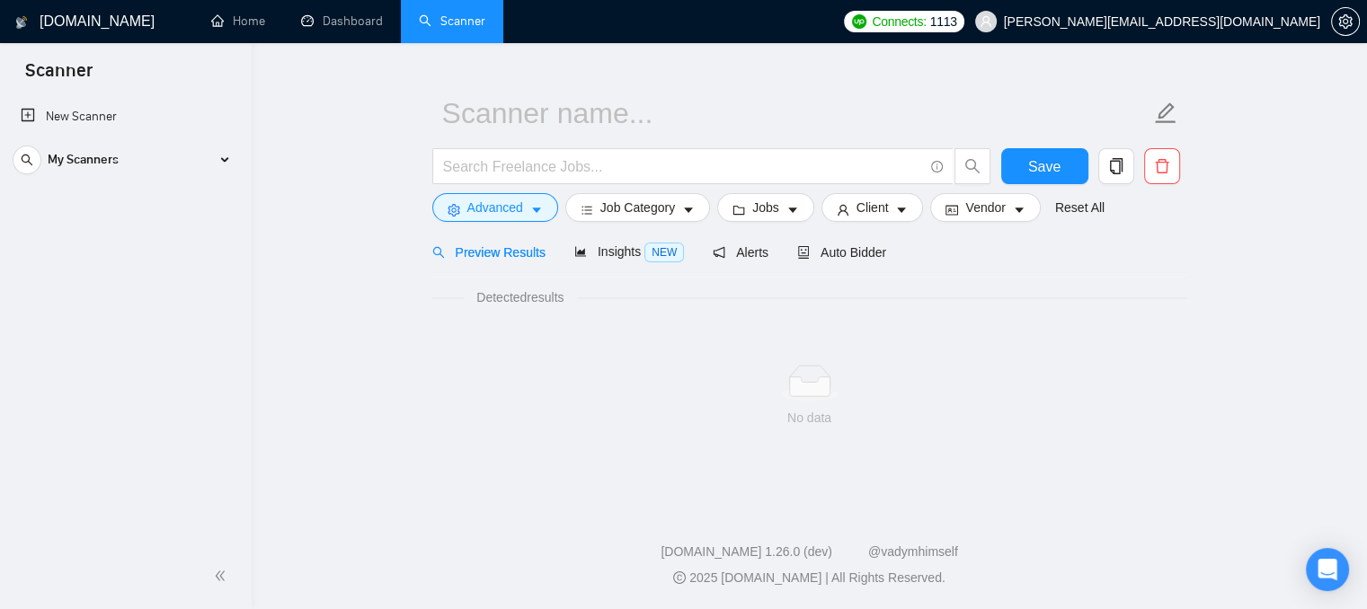
scroll to position [32, 0]
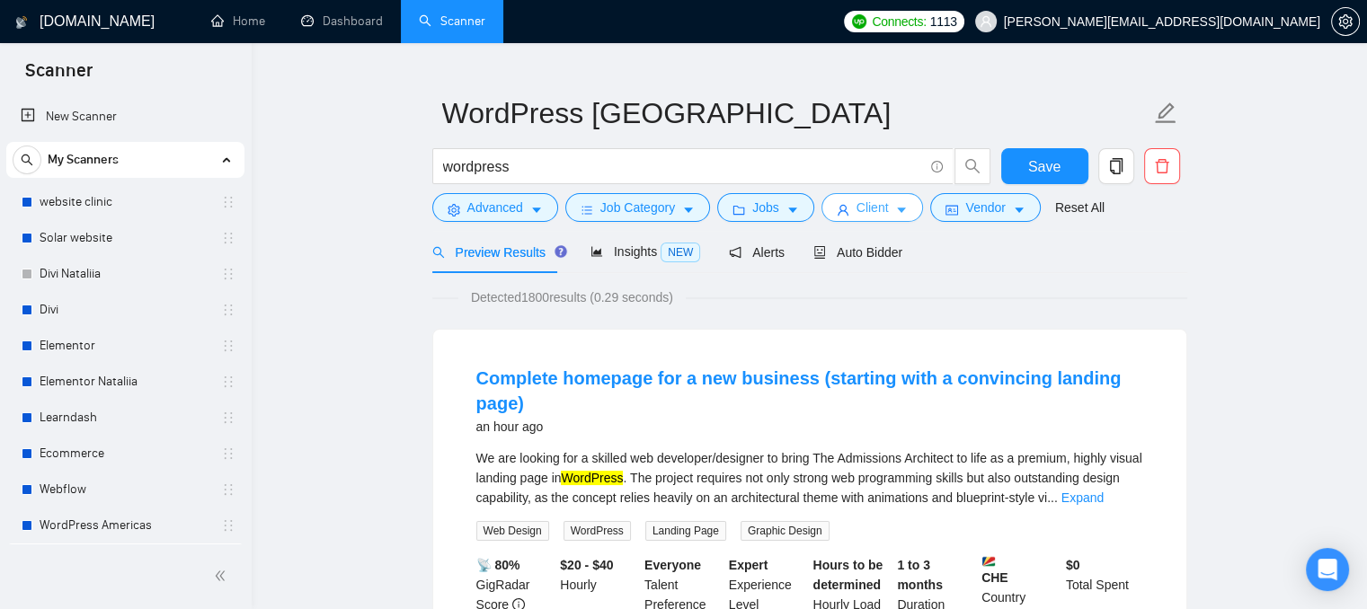
click at [842, 206] on icon "user" at bounding box center [842, 210] width 13 height 13
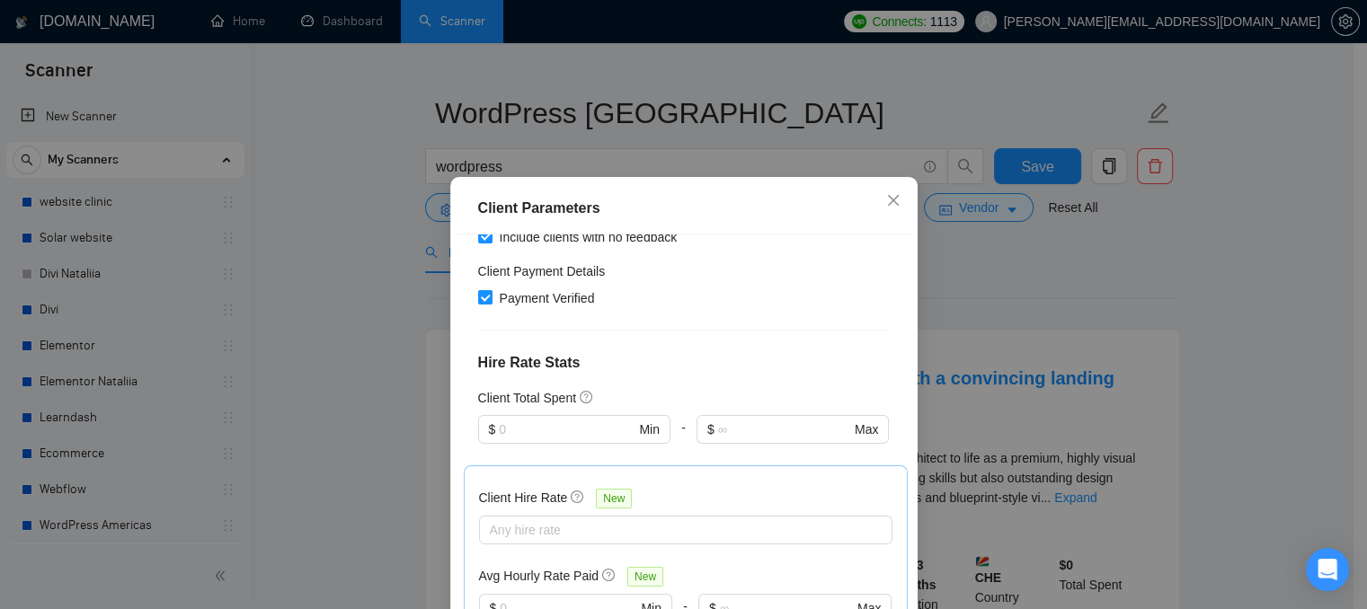
scroll to position [359, 0]
drag, startPoint x: 485, startPoint y: 374, endPoint x: 579, endPoint y: 385, distance: 94.2
click at [579, 387] on div "Client Total Spent $ Min - $ Max" at bounding box center [683, 425] width 411 height 77
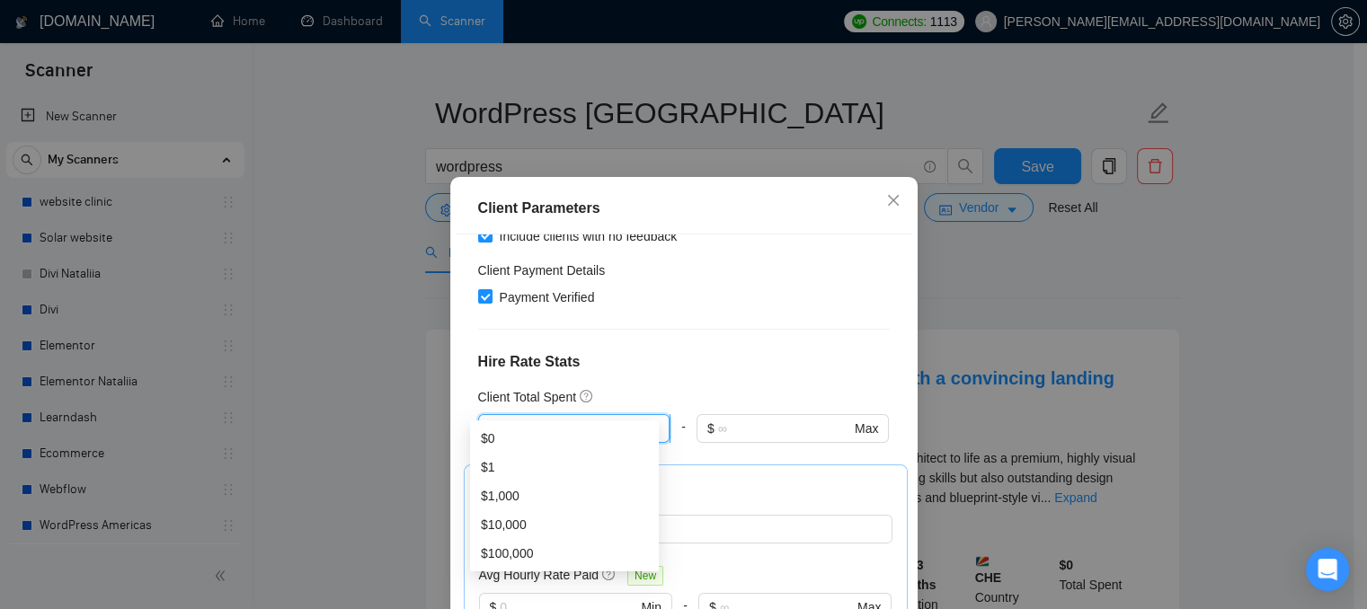
click at [549, 419] on input "text" at bounding box center [567, 429] width 136 height 20
click at [791, 351] on h4 "Hire Rate Stats" at bounding box center [683, 362] width 411 height 22
click at [886, 197] on icon "close" at bounding box center [893, 200] width 14 height 14
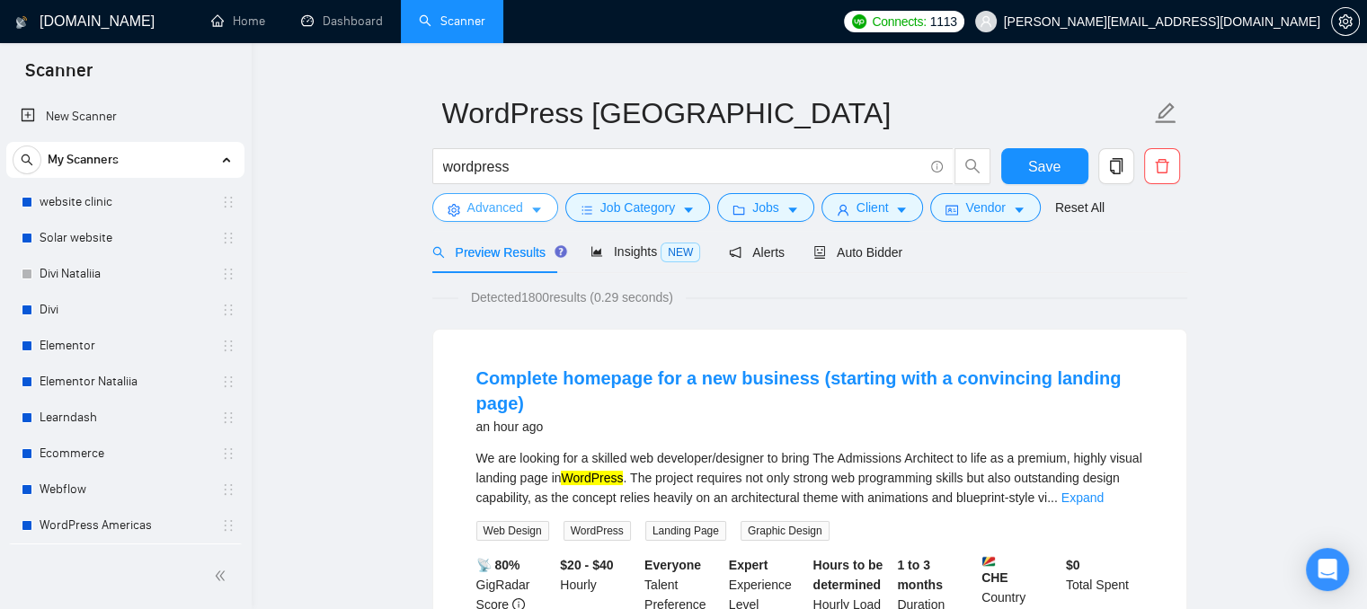
click at [476, 209] on span "Advanced" at bounding box center [495, 208] width 56 height 20
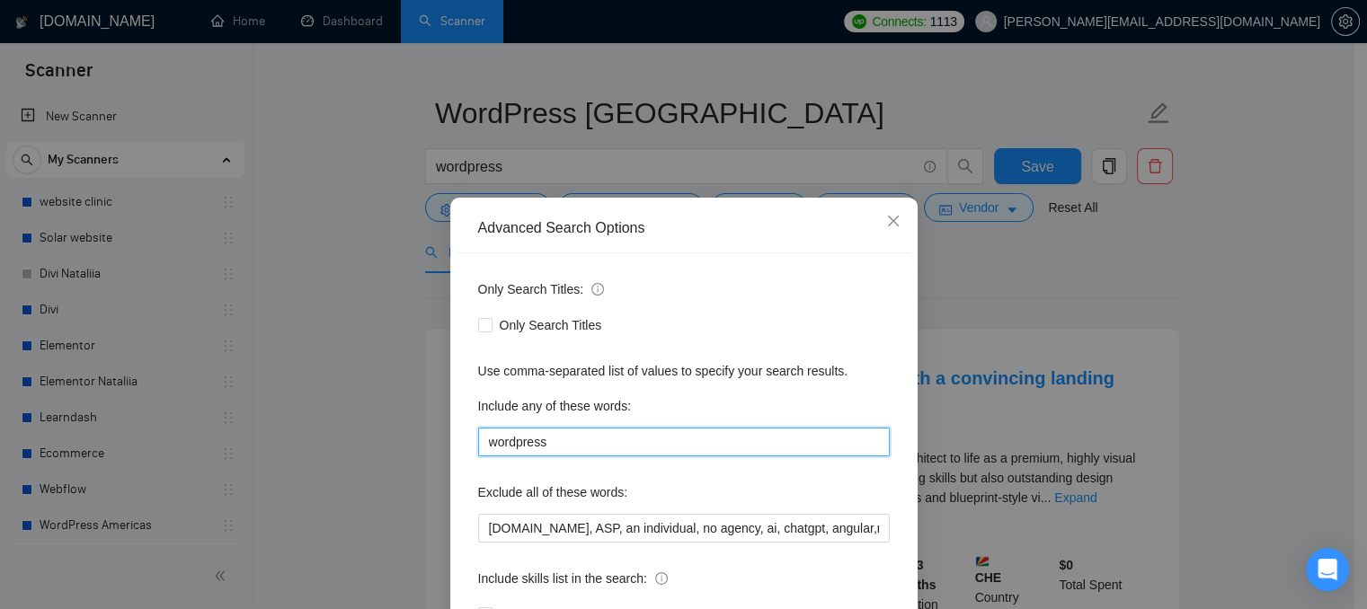
click at [571, 438] on input "wordpress" at bounding box center [683, 442] width 411 height 29
click at [886, 221] on icon "close" at bounding box center [893, 221] width 14 height 14
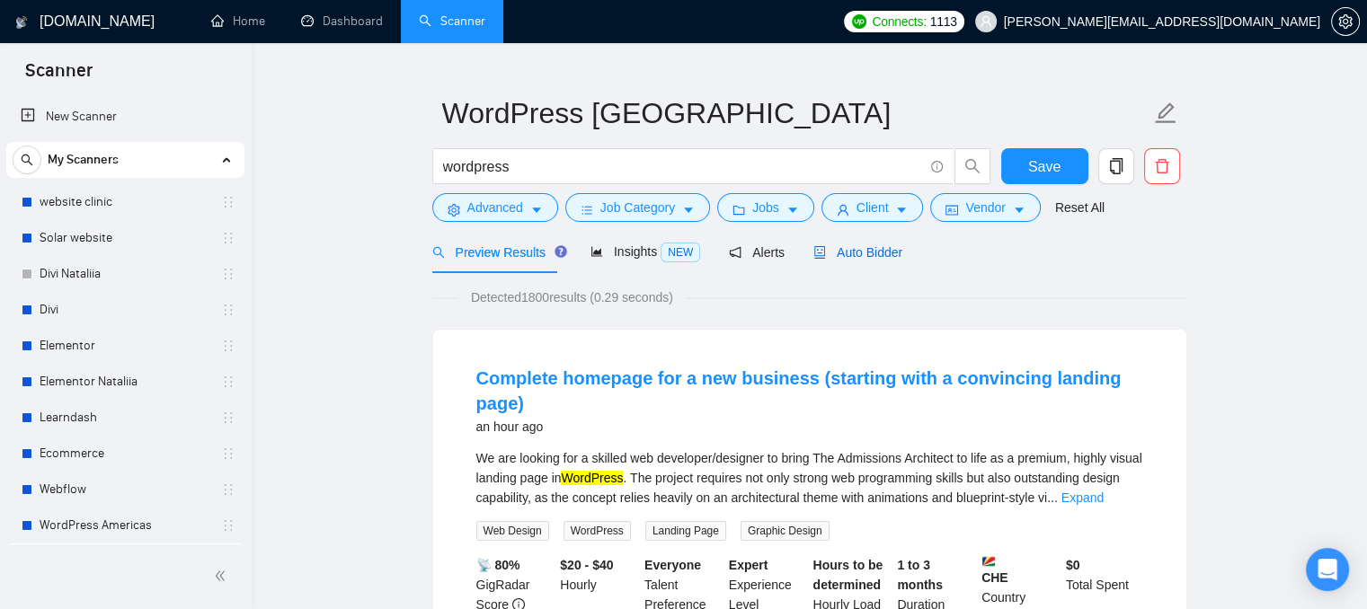
click at [856, 245] on span "Auto Bidder" at bounding box center [857, 252] width 89 height 14
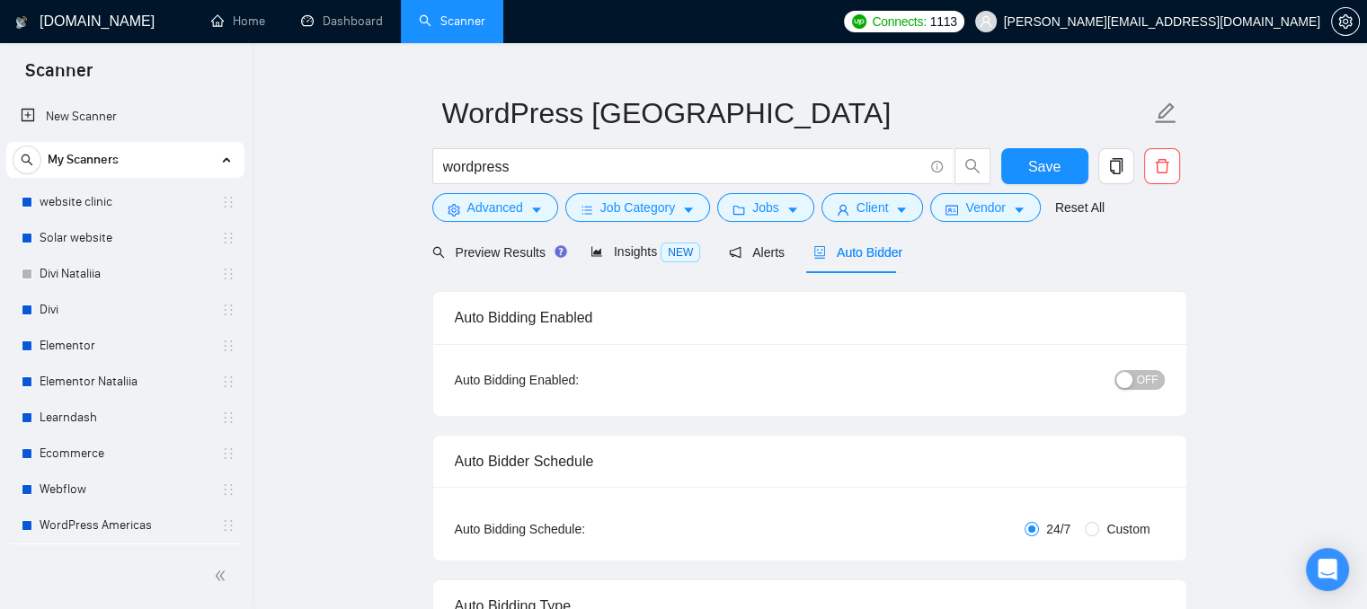
radio input "false"
radio input "true"
checkbox input "true"
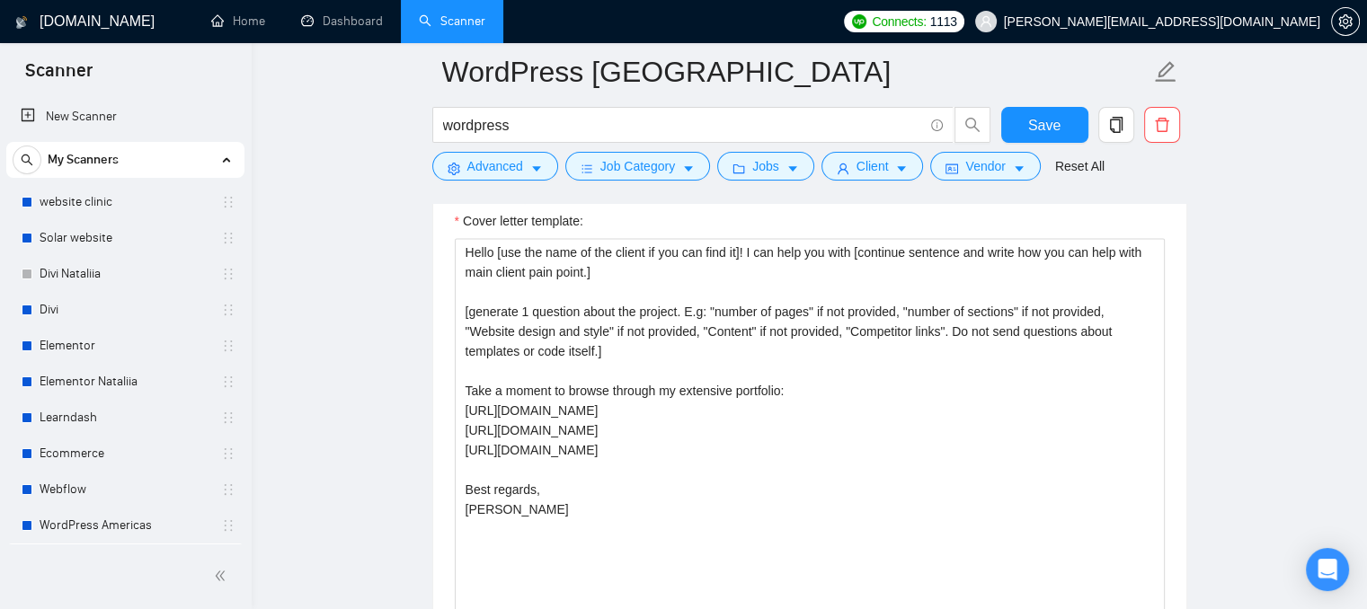
scroll to position [2368, 0]
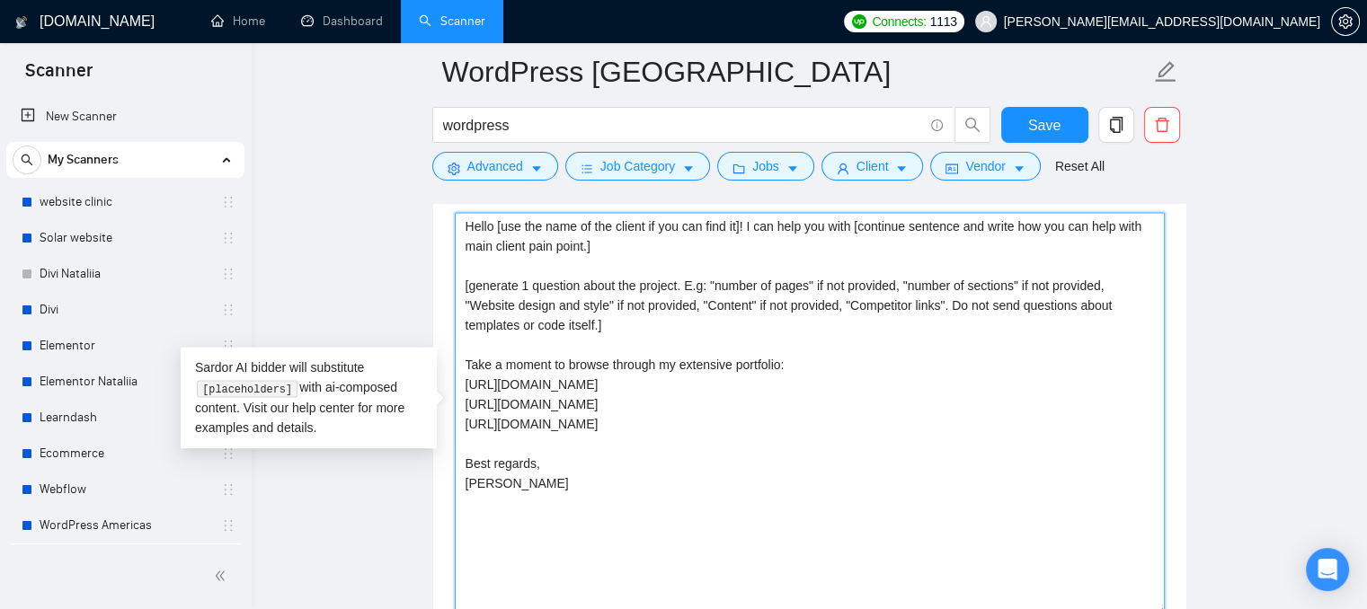
drag, startPoint x: 611, startPoint y: 324, endPoint x: 462, endPoint y: 273, distance: 157.7
click at [462, 273] on textarea "Hello [use the name of the client if you can find it]! I can help you with [con…" at bounding box center [810, 414] width 710 height 404
click at [471, 259] on textarea "Hello [use the name of the client if you can find it]! I can help you with [con…" at bounding box center [810, 414] width 710 height 404
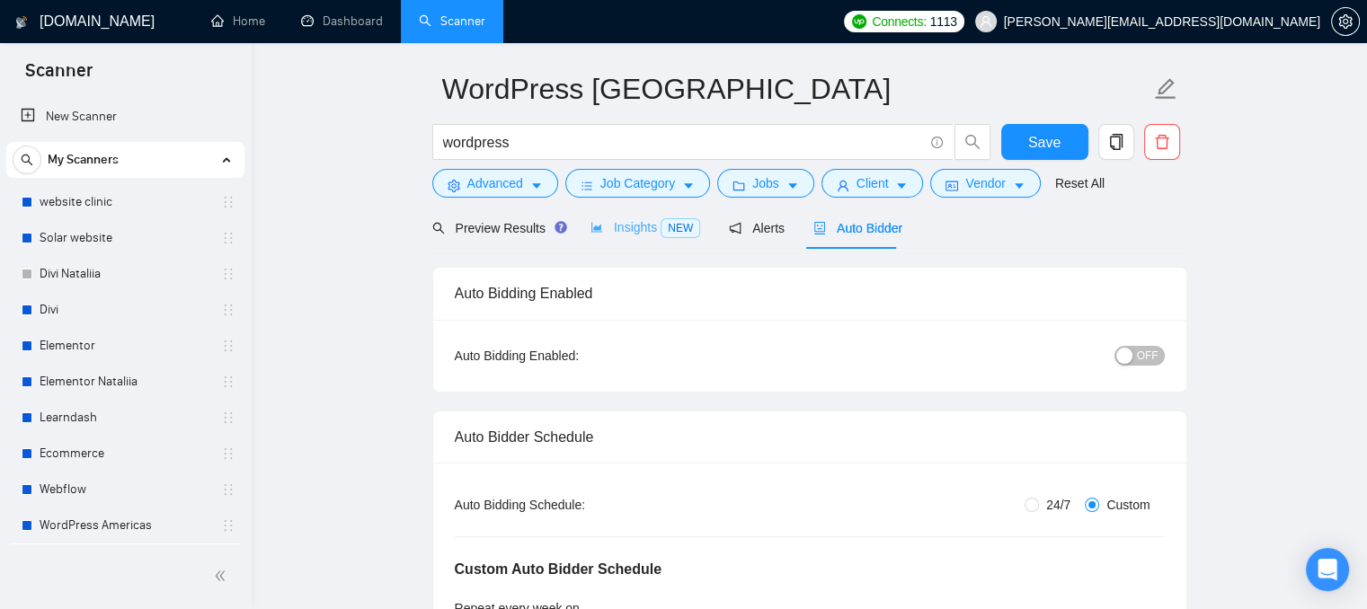
scroll to position [0, 0]
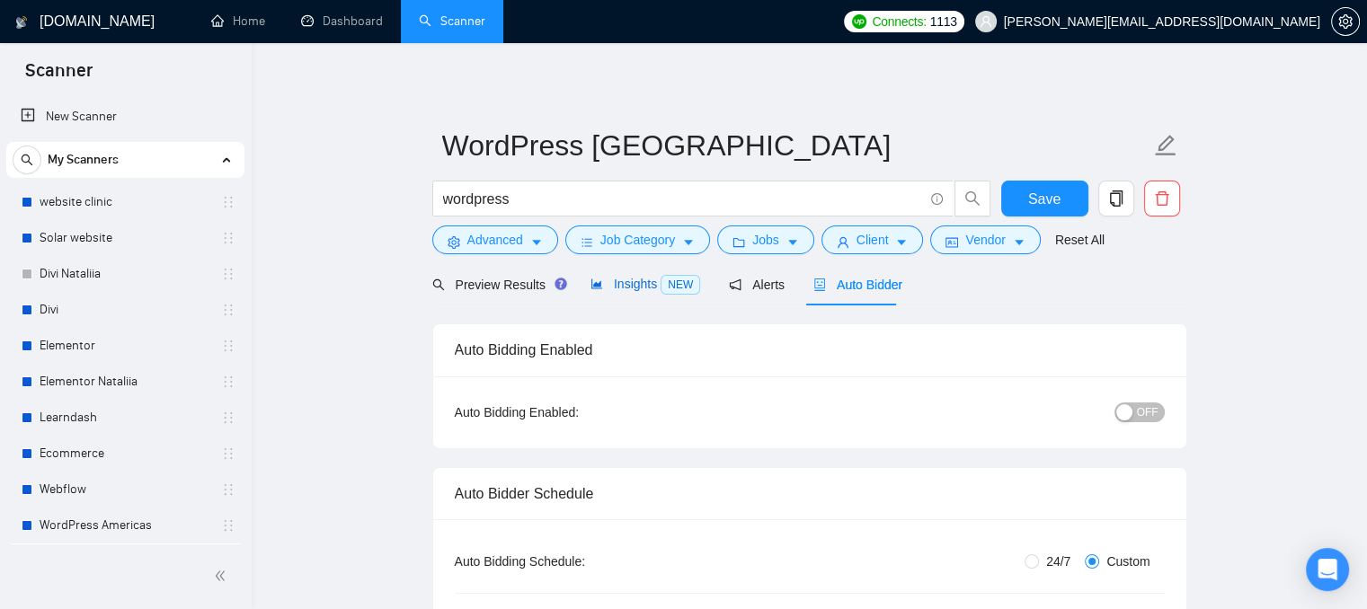
drag, startPoint x: 618, startPoint y: 285, endPoint x: 535, endPoint y: 37, distance: 261.4
click at [618, 285] on span "Insights NEW" at bounding box center [645, 284] width 110 height 14
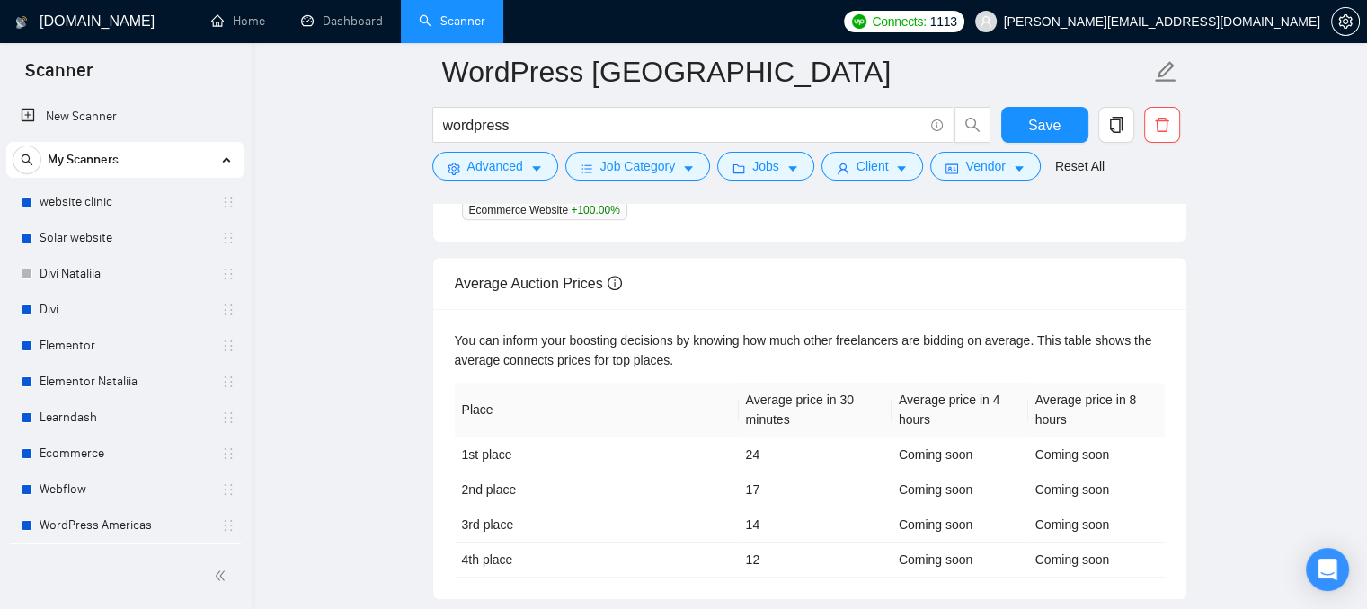
scroll to position [449, 0]
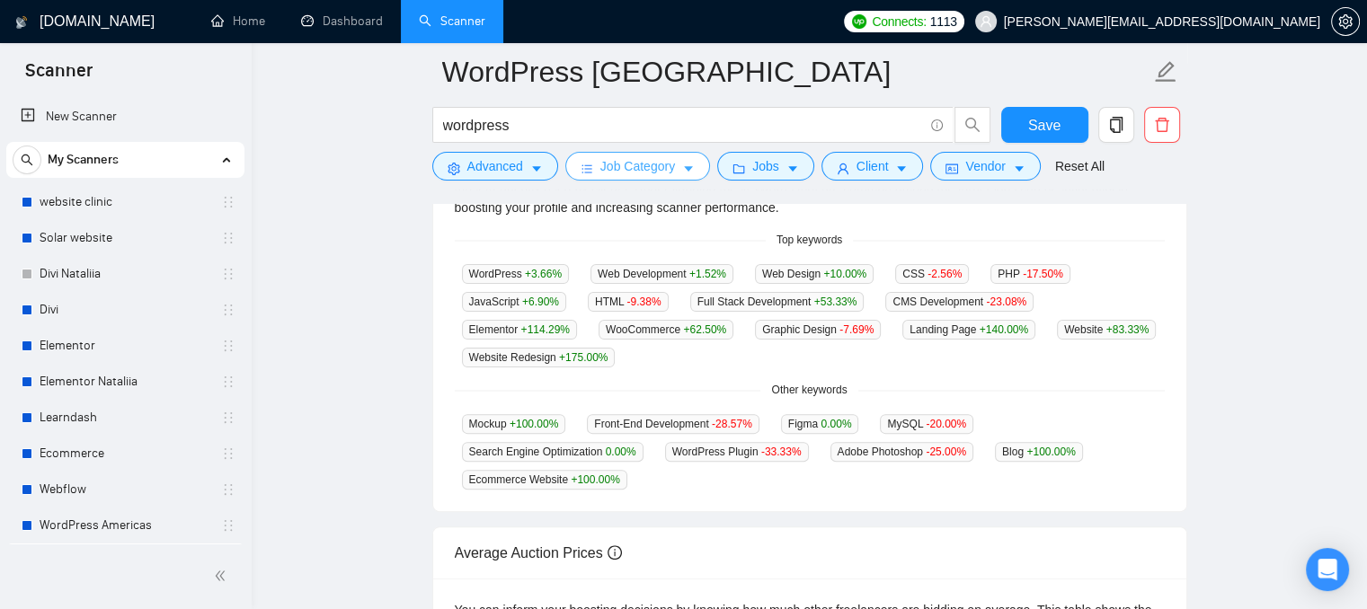
click at [621, 173] on span "Job Category" at bounding box center [637, 166] width 75 height 20
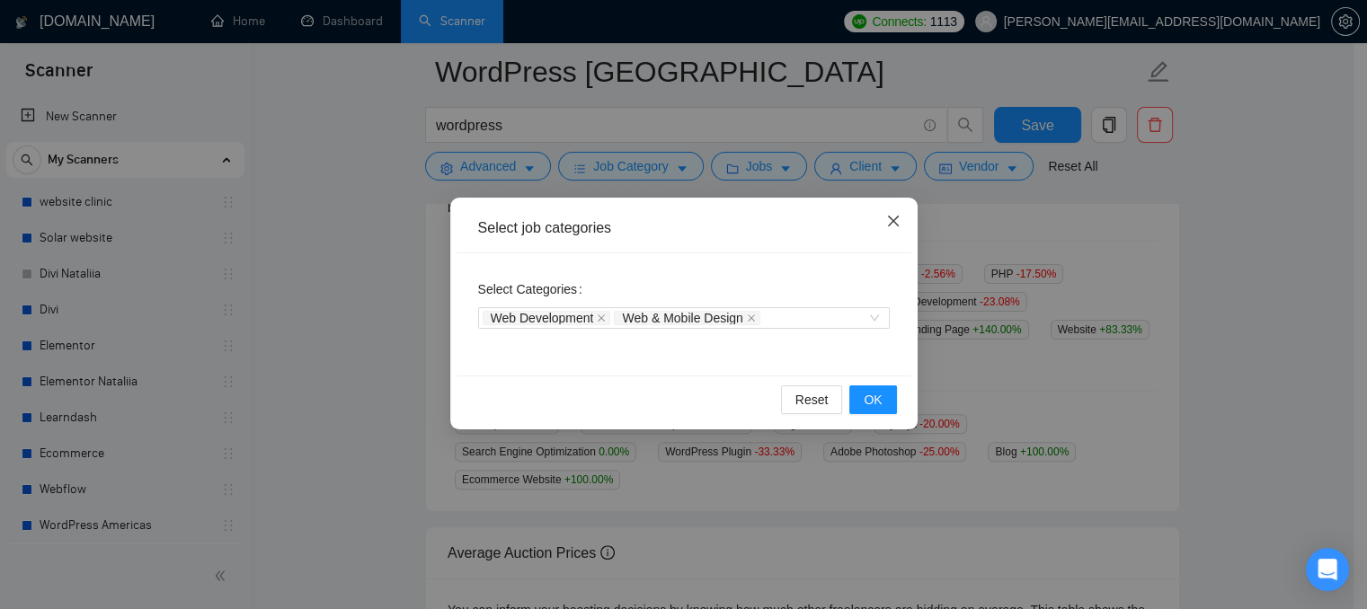
click at [891, 228] on icon "close" at bounding box center [893, 221] width 14 height 14
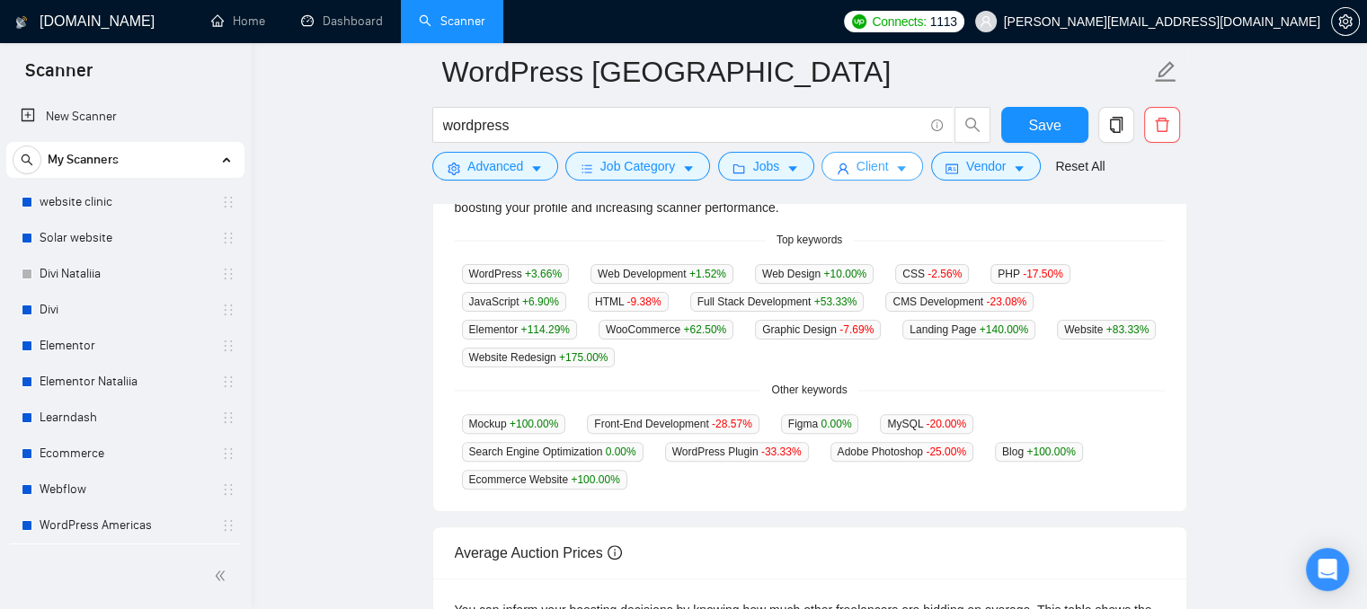
click at [887, 173] on button "Client" at bounding box center [872, 166] width 102 height 29
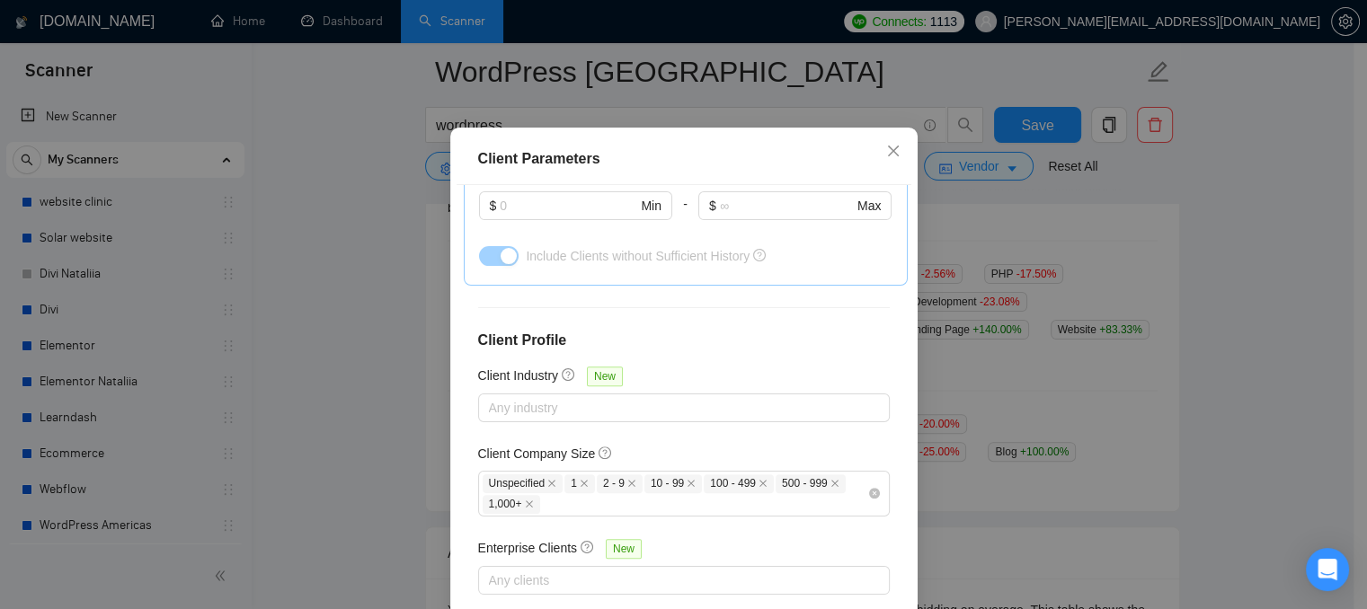
scroll to position [130, 0]
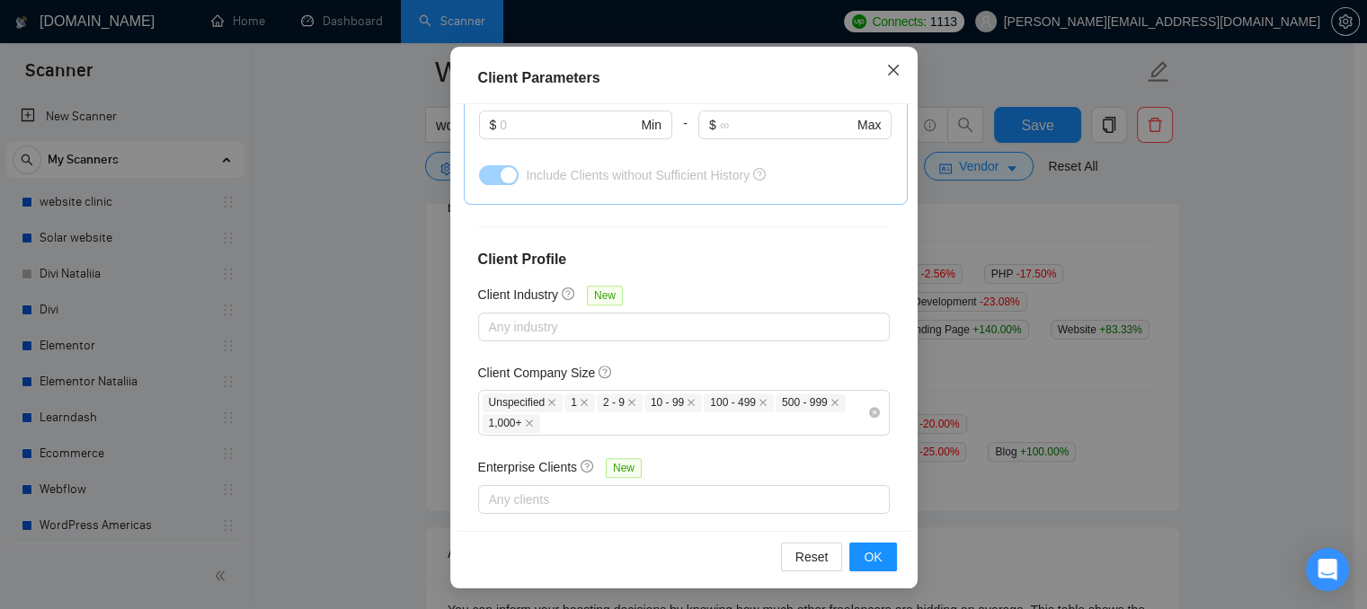
click at [886, 63] on icon "close" at bounding box center [893, 70] width 14 height 14
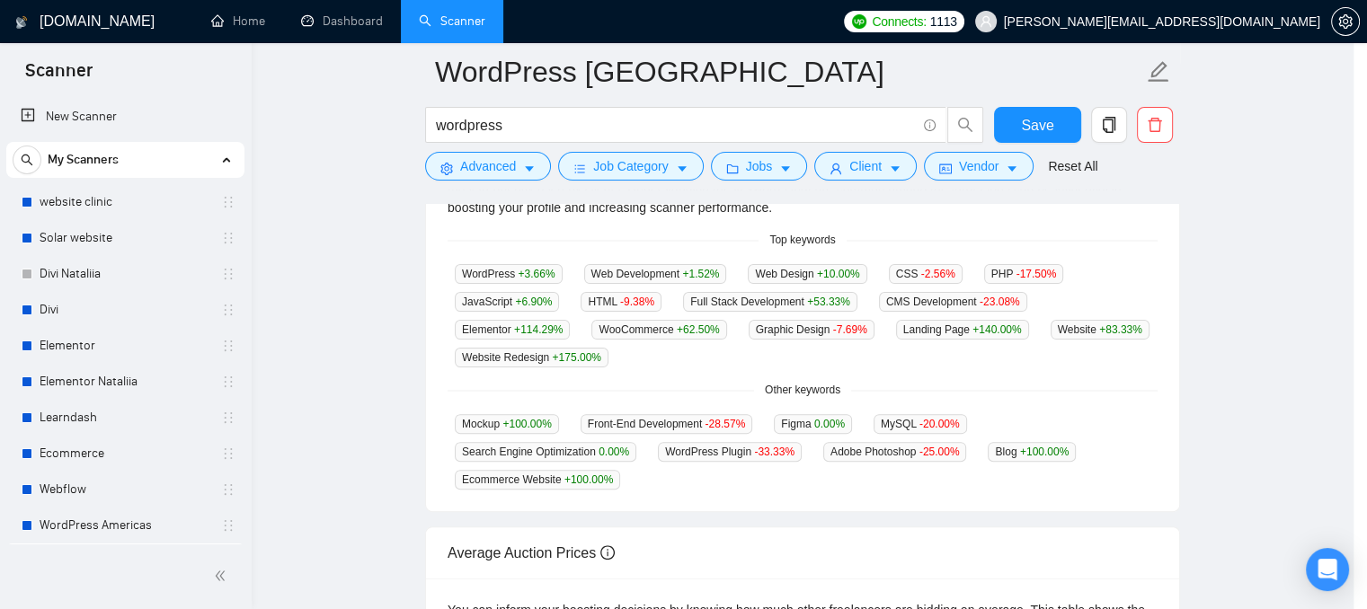
scroll to position [61, 0]
